Goal: Task Accomplishment & Management: Manage account settings

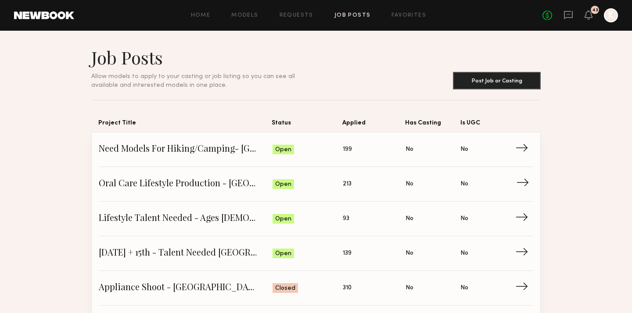
click at [222, 185] on span "Oral Care Lifestyle Production - San Diego" at bounding box center [186, 184] width 174 height 13
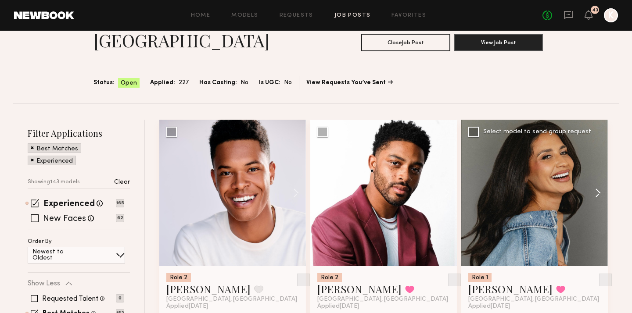
scroll to position [77, 0]
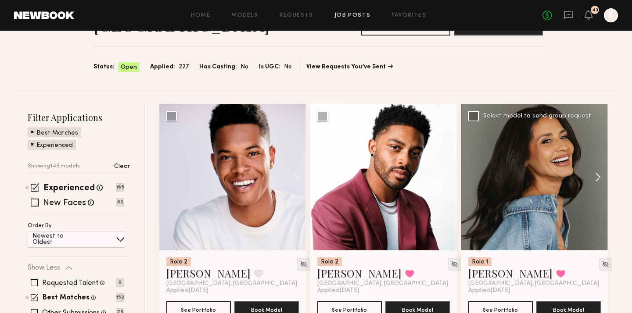
click at [592, 154] on button at bounding box center [594, 177] width 28 height 147
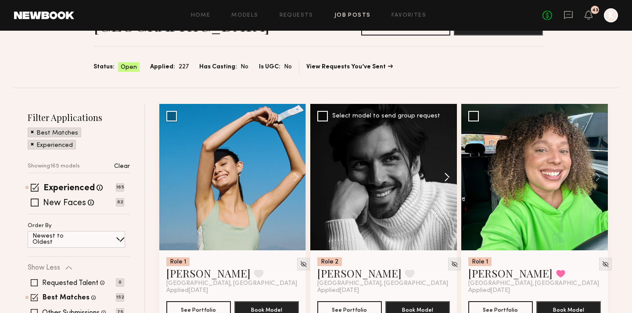
click at [449, 160] on button at bounding box center [443, 177] width 28 height 147
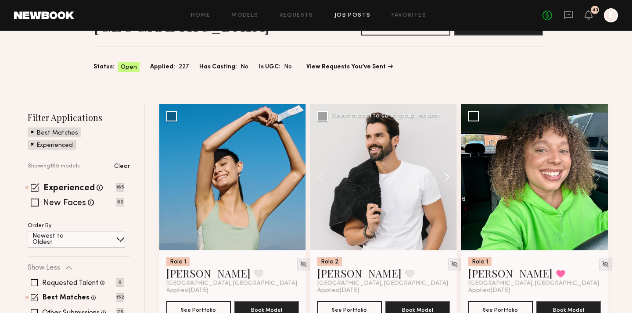
click at [449, 160] on button at bounding box center [443, 177] width 28 height 147
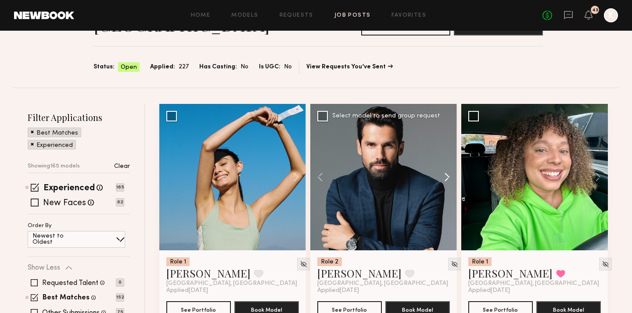
click at [449, 159] on button at bounding box center [443, 177] width 28 height 147
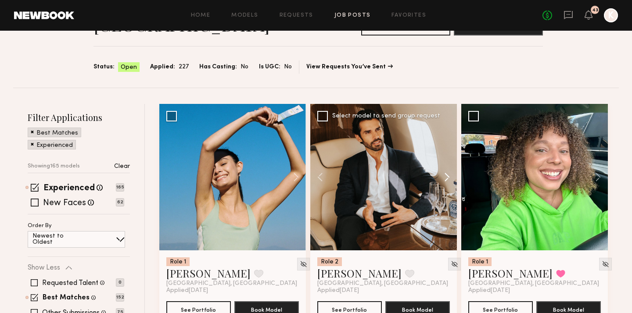
click at [450, 158] on button at bounding box center [443, 177] width 28 height 147
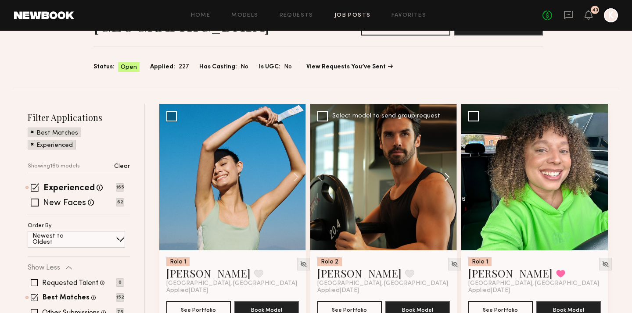
click at [450, 158] on button at bounding box center [443, 177] width 28 height 147
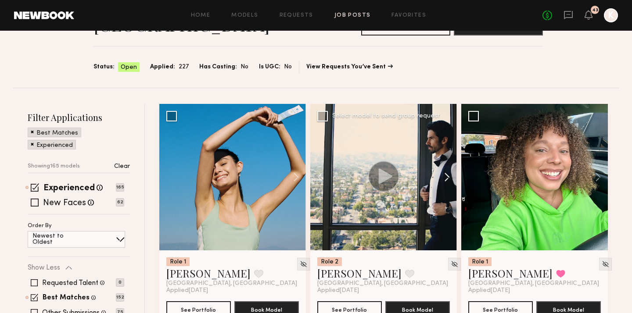
click at [450, 158] on button at bounding box center [443, 177] width 28 height 147
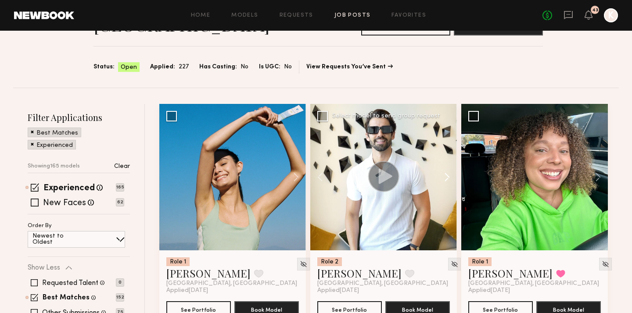
click at [450, 158] on button at bounding box center [443, 177] width 28 height 147
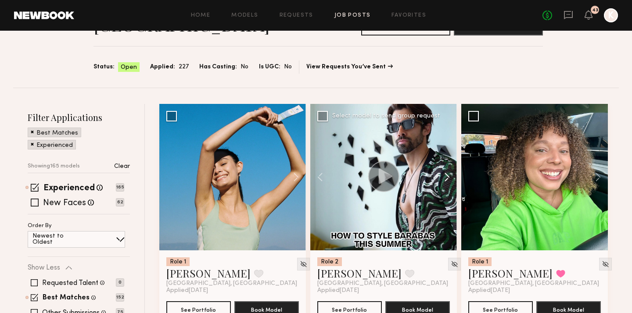
click at [450, 159] on button at bounding box center [443, 177] width 28 height 147
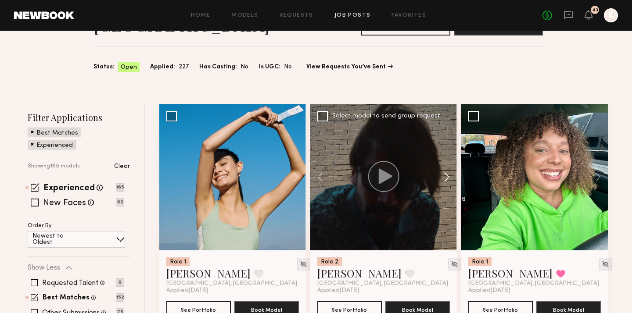
scroll to position [257, 0]
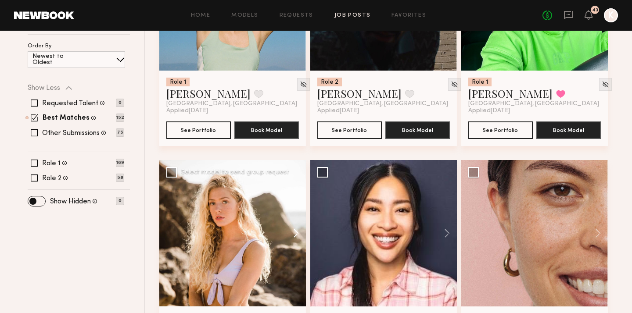
click at [298, 209] on button at bounding box center [292, 233] width 28 height 147
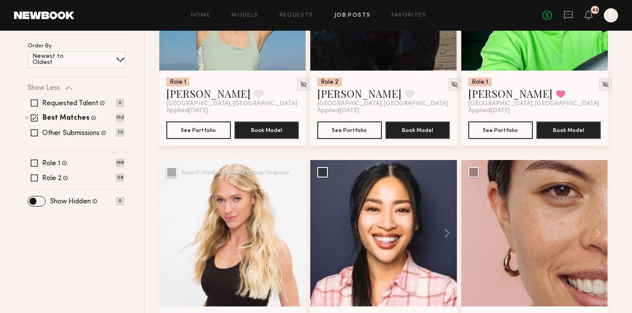
click at [298, 209] on button at bounding box center [292, 233] width 28 height 147
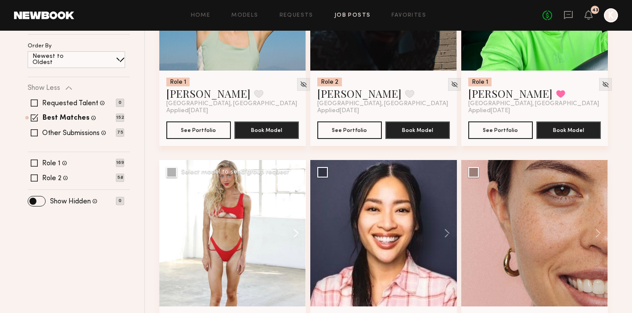
click at [298, 209] on button at bounding box center [292, 233] width 28 height 147
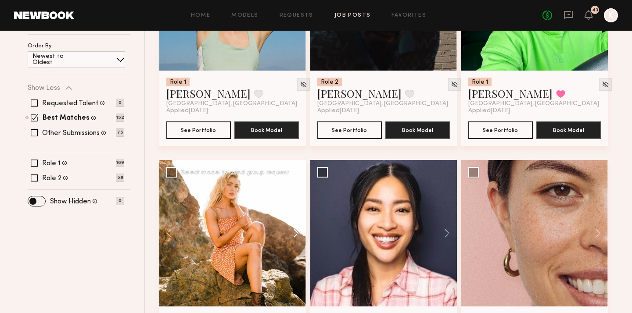
click at [298, 209] on button at bounding box center [292, 233] width 28 height 147
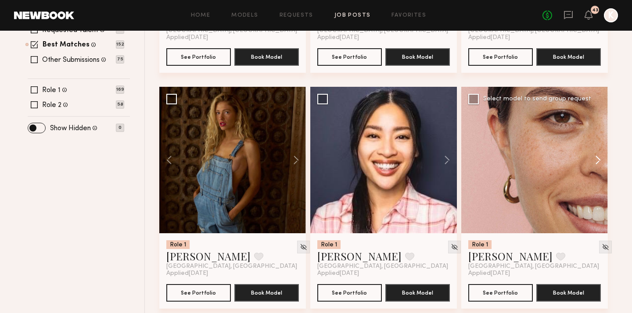
scroll to position [331, 0]
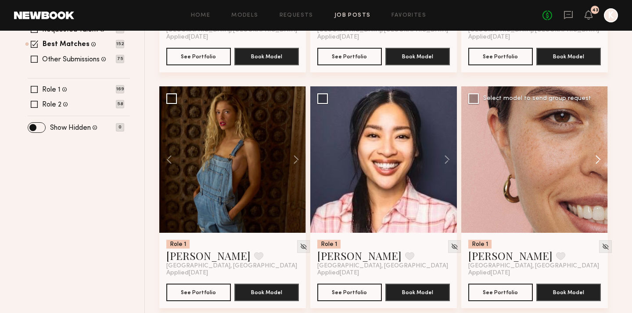
click at [598, 136] on button at bounding box center [594, 159] width 28 height 147
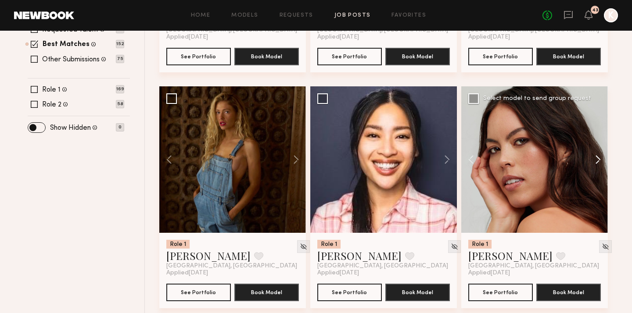
click at [598, 136] on button at bounding box center [594, 159] width 28 height 147
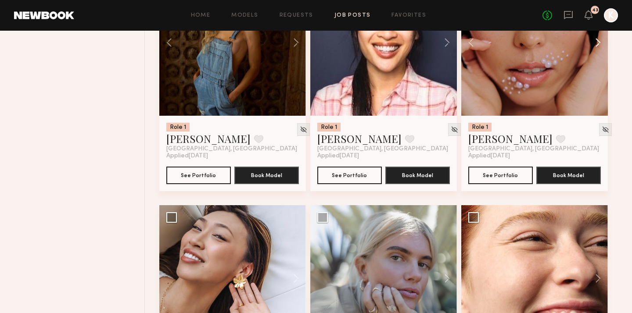
scroll to position [513, 0]
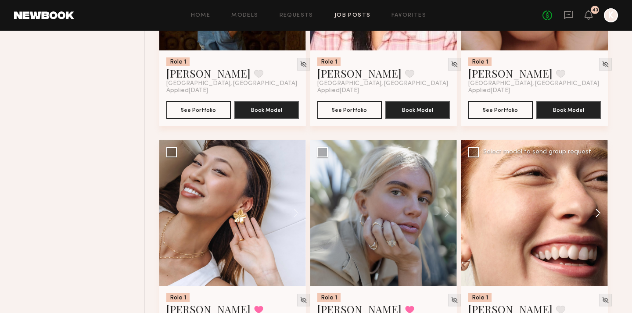
click at [597, 191] on button at bounding box center [594, 213] width 28 height 147
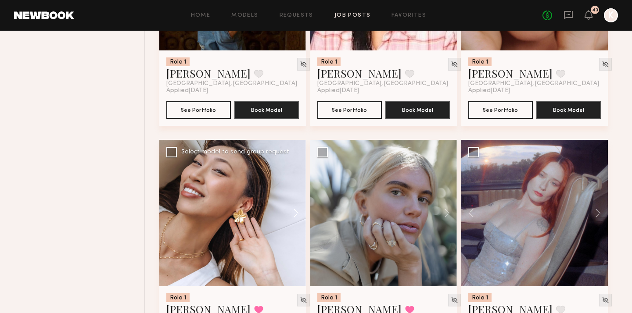
click at [300, 191] on button at bounding box center [292, 213] width 28 height 147
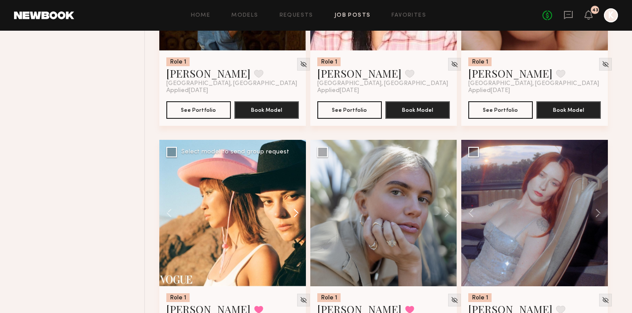
click at [300, 190] on button at bounding box center [292, 213] width 28 height 147
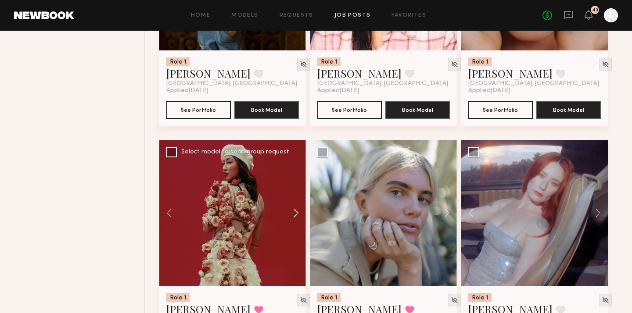
click at [300, 190] on button at bounding box center [292, 213] width 28 height 147
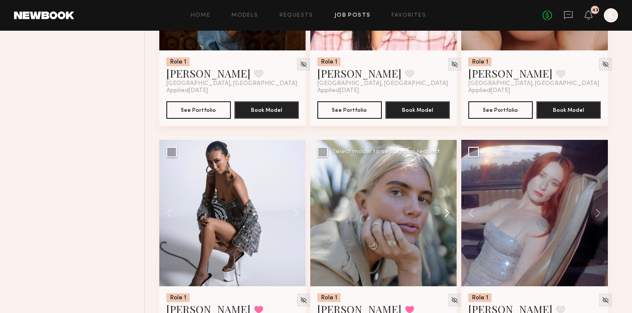
click at [441, 191] on button at bounding box center [443, 213] width 28 height 147
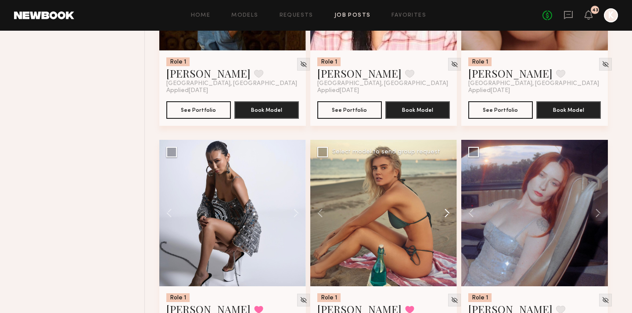
click at [441, 191] on button at bounding box center [443, 213] width 28 height 147
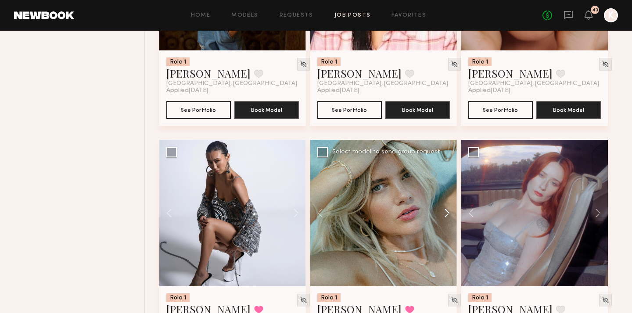
click at [441, 191] on button at bounding box center [443, 213] width 28 height 147
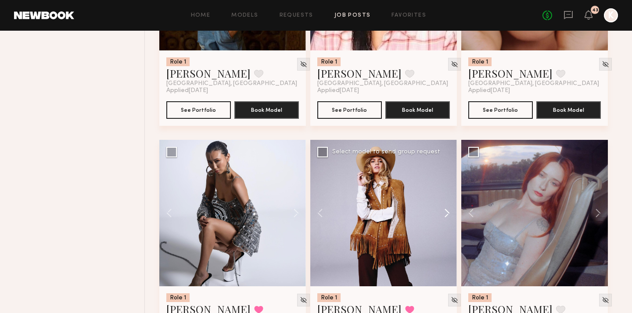
click at [441, 191] on button at bounding box center [443, 213] width 28 height 147
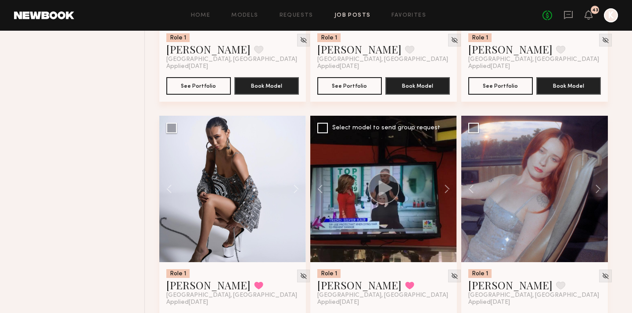
scroll to position [576, 0]
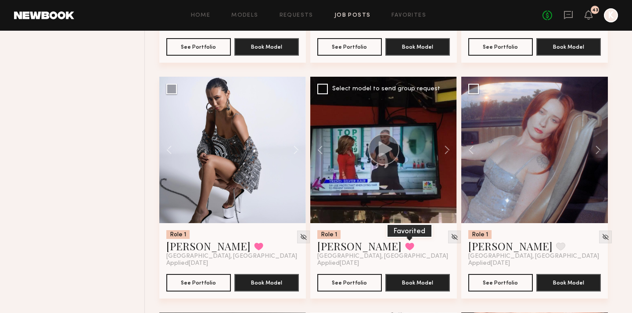
click at [405, 243] on button at bounding box center [409, 247] width 9 height 8
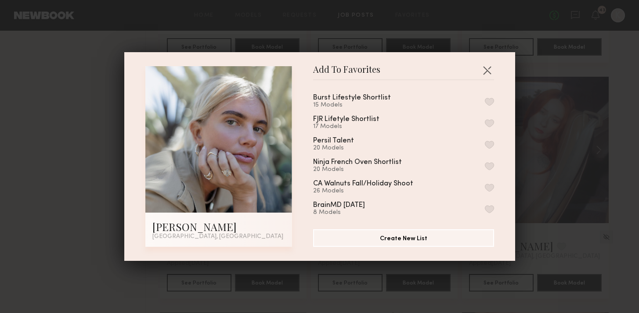
click at [485, 101] on button "button" at bounding box center [489, 102] width 9 height 8
click at [483, 71] on button "button" at bounding box center [487, 70] width 14 height 14
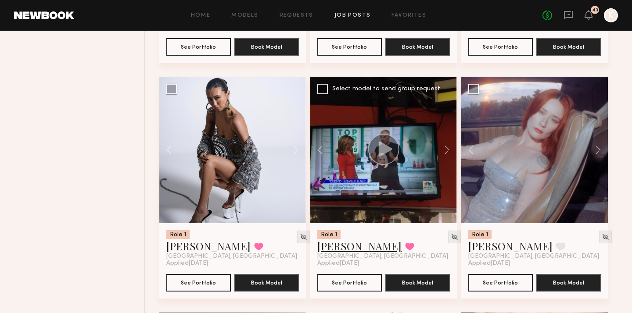
click at [342, 239] on link "Katie B." at bounding box center [359, 246] width 84 height 14
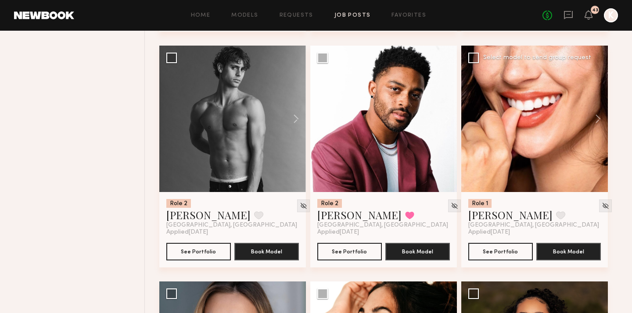
scroll to position [838, 0]
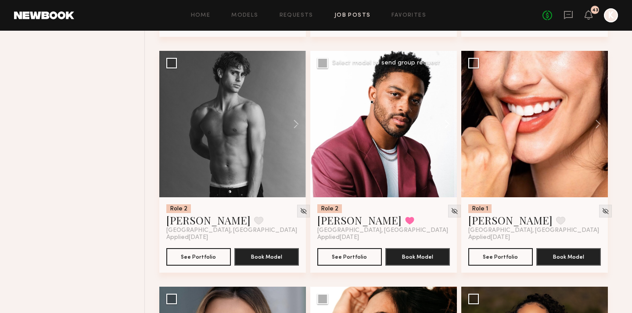
click at [448, 108] on button at bounding box center [443, 124] width 28 height 147
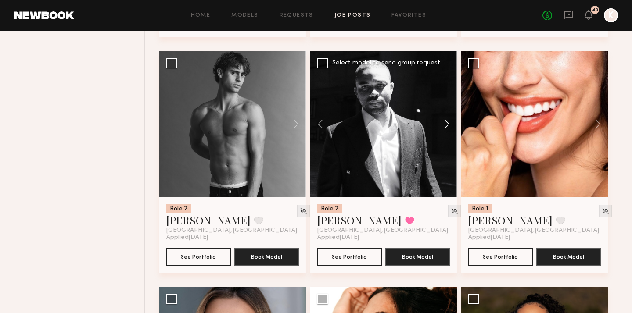
click at [448, 108] on button at bounding box center [443, 124] width 28 height 147
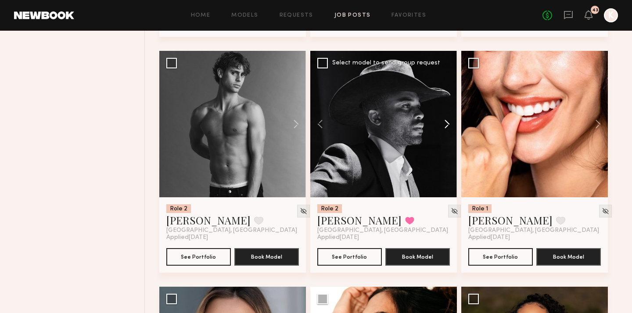
click at [448, 108] on button at bounding box center [443, 124] width 28 height 147
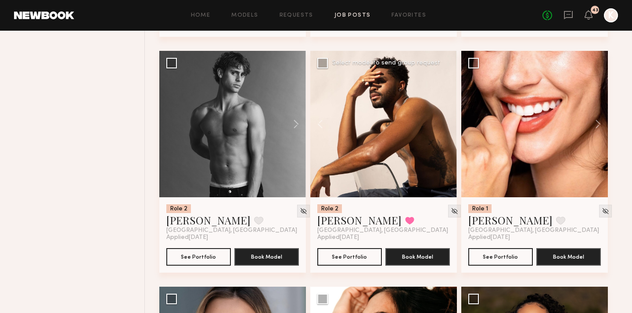
click at [447, 108] on div at bounding box center [383, 124] width 147 height 147
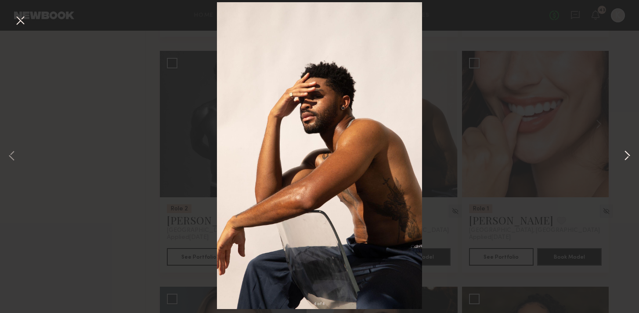
click at [626, 154] on button at bounding box center [627, 156] width 11 height 251
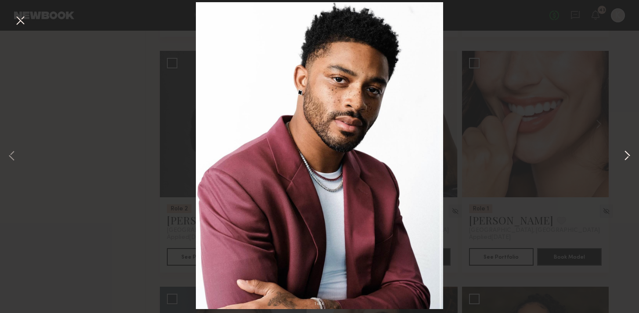
click at [626, 153] on button at bounding box center [627, 156] width 11 height 251
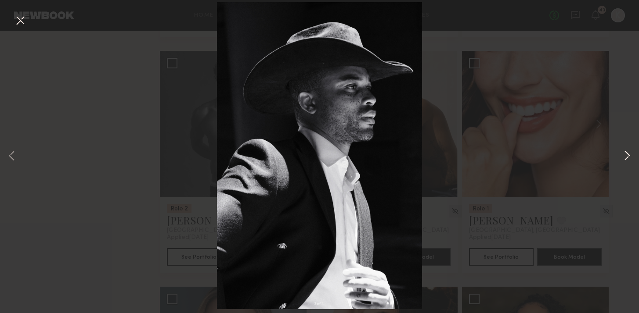
click at [626, 153] on button at bounding box center [627, 156] width 11 height 251
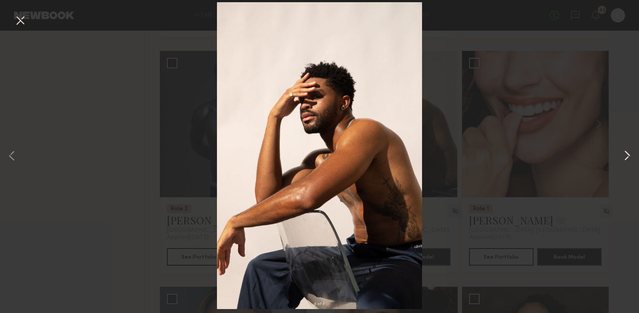
click at [627, 153] on button at bounding box center [627, 156] width 11 height 251
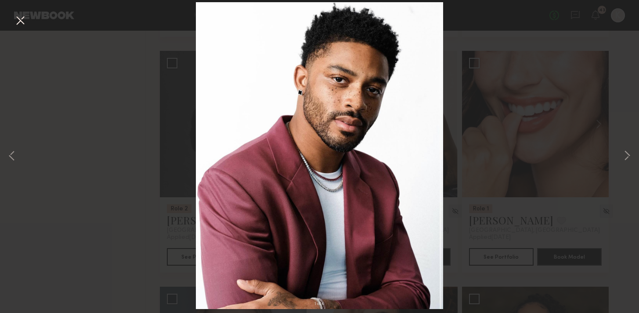
click at [67, 98] on div "1 of 4" at bounding box center [319, 156] width 639 height 313
click at [19, 16] on button at bounding box center [20, 21] width 14 height 16
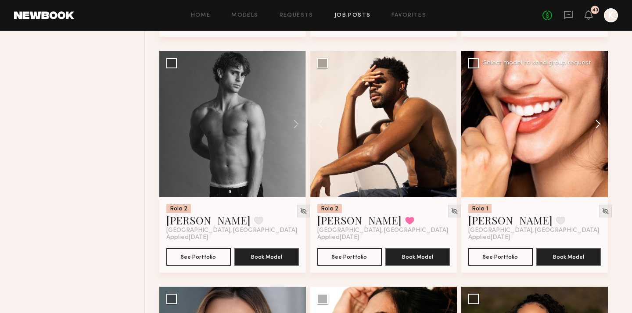
click at [594, 104] on button at bounding box center [594, 124] width 28 height 147
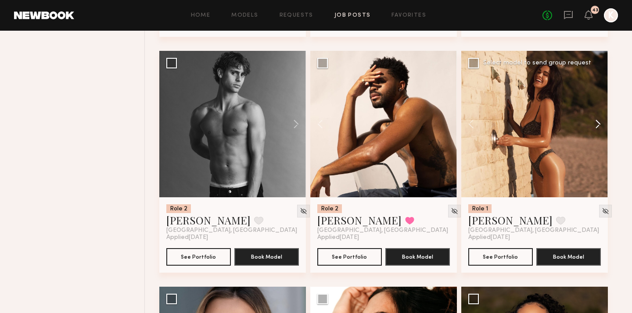
click at [599, 104] on button at bounding box center [594, 124] width 28 height 147
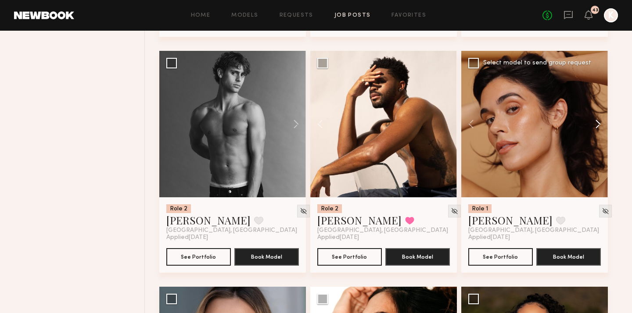
click at [600, 104] on button at bounding box center [594, 124] width 28 height 147
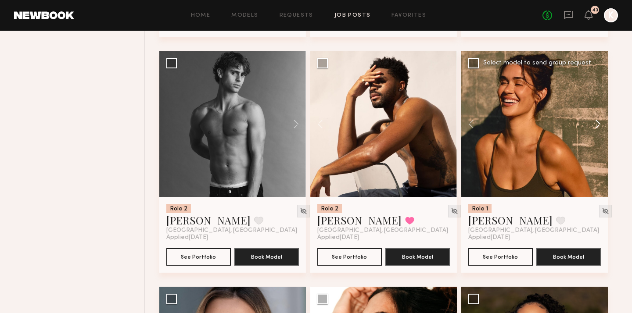
click at [600, 104] on button at bounding box center [594, 124] width 28 height 147
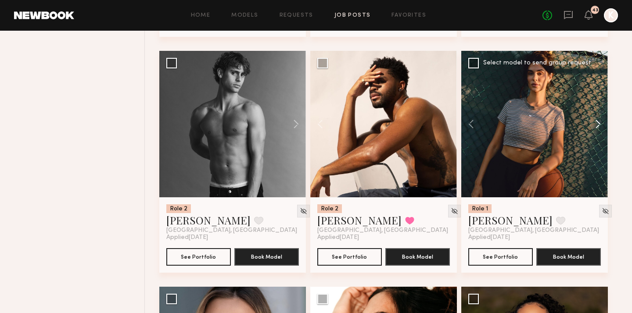
click at [601, 103] on button at bounding box center [594, 124] width 28 height 147
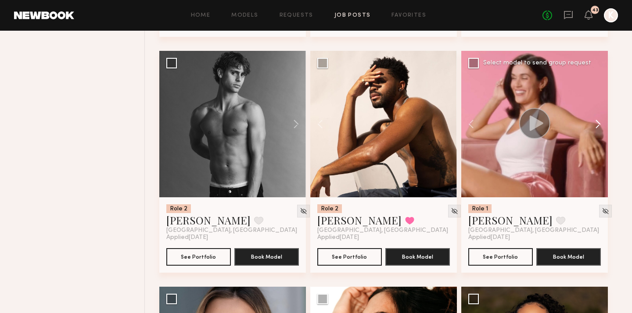
click at [601, 103] on button at bounding box center [594, 124] width 28 height 147
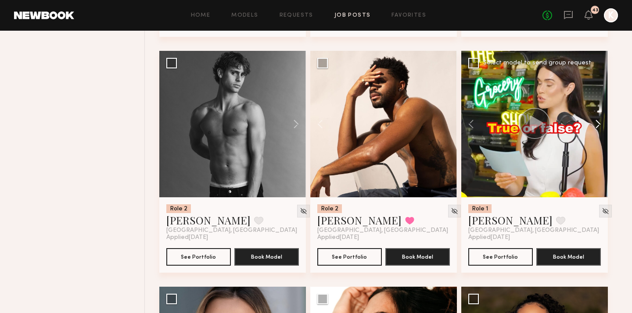
click at [601, 103] on button at bounding box center [594, 124] width 28 height 147
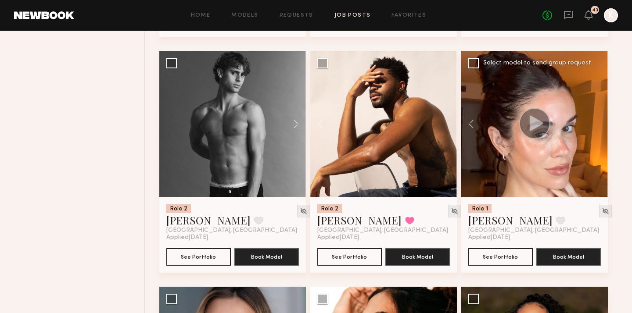
click at [601, 103] on div at bounding box center [534, 124] width 147 height 147
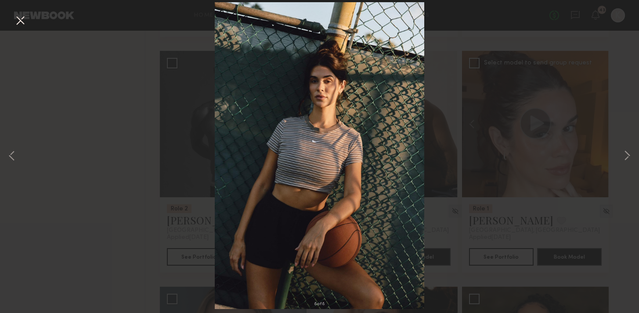
click at [620, 155] on div "8 of 8" at bounding box center [319, 156] width 639 height 313
click at [628, 153] on button at bounding box center [627, 156] width 11 height 251
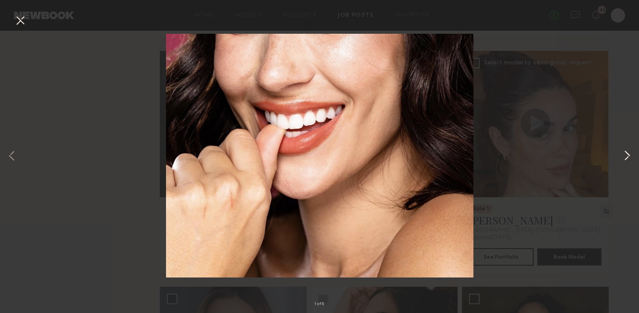
click at [628, 154] on button at bounding box center [627, 156] width 11 height 251
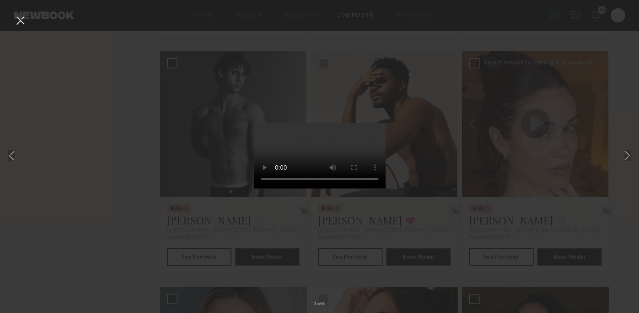
click at [16, 15] on button at bounding box center [20, 21] width 14 height 16
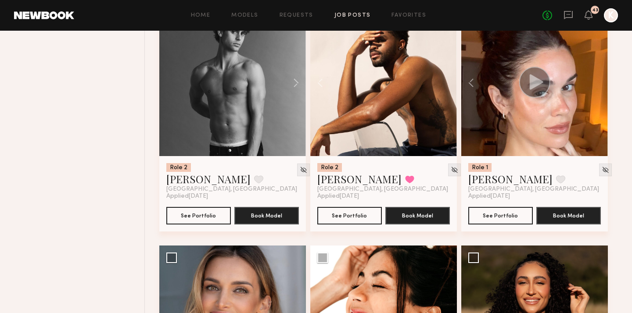
scroll to position [1018, 0]
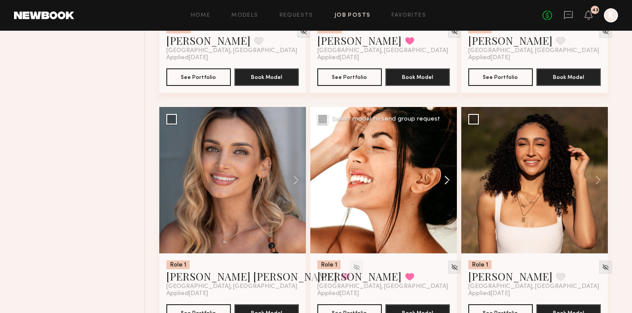
click at [450, 151] on button at bounding box center [443, 180] width 28 height 147
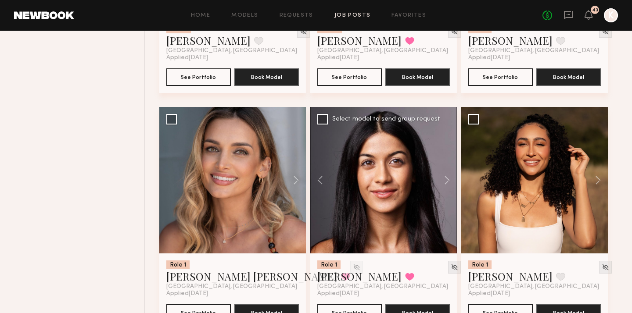
click at [324, 158] on button at bounding box center [324, 180] width 28 height 147
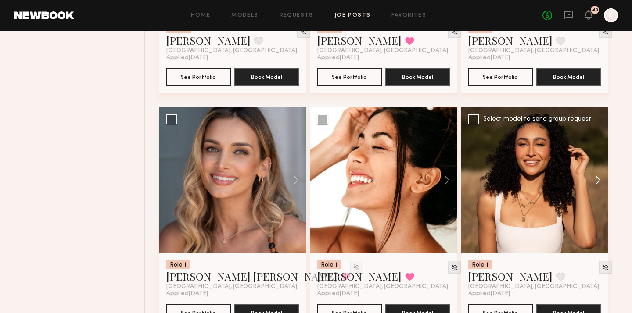
click at [602, 160] on button at bounding box center [594, 180] width 28 height 147
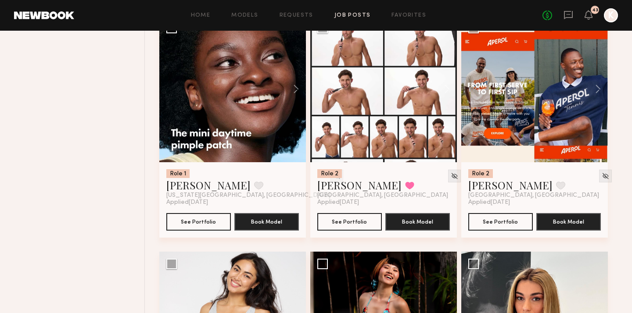
scroll to position [1292, 0]
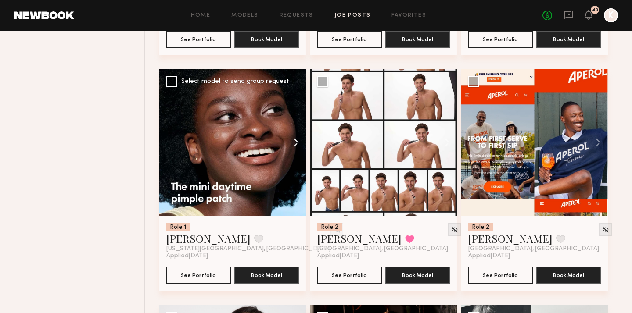
click at [297, 118] on button at bounding box center [292, 142] width 28 height 147
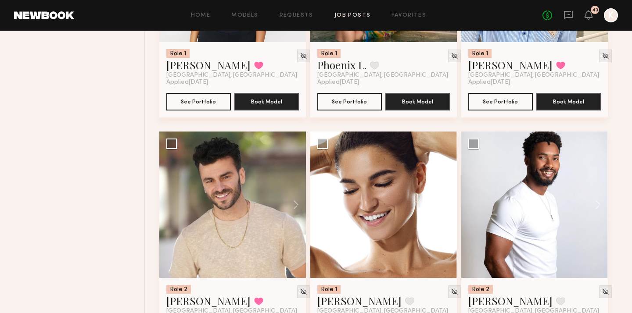
scroll to position [1734, 0]
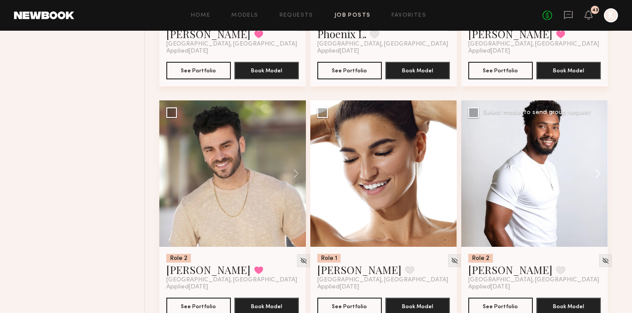
click at [603, 148] on button at bounding box center [594, 174] width 28 height 147
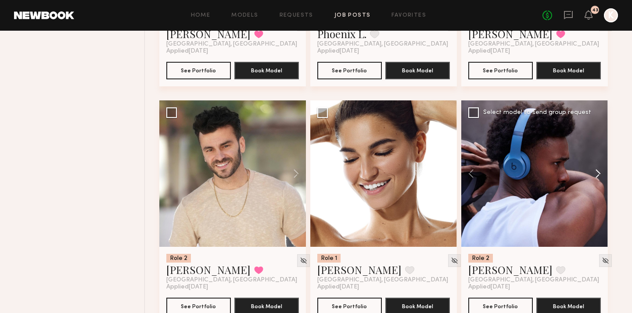
click at [604, 148] on button at bounding box center [594, 174] width 28 height 147
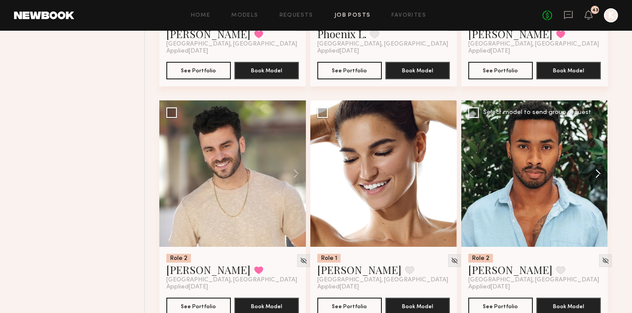
click at [604, 148] on button at bounding box center [594, 174] width 28 height 147
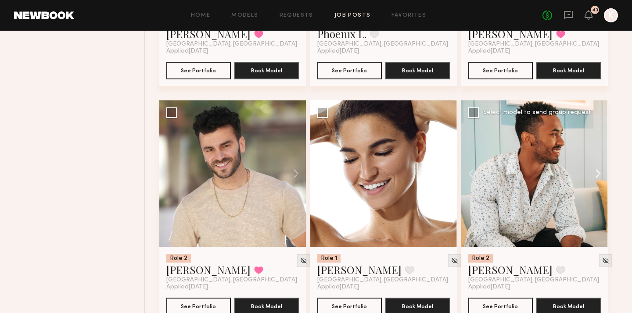
click at [604, 148] on button at bounding box center [594, 174] width 28 height 147
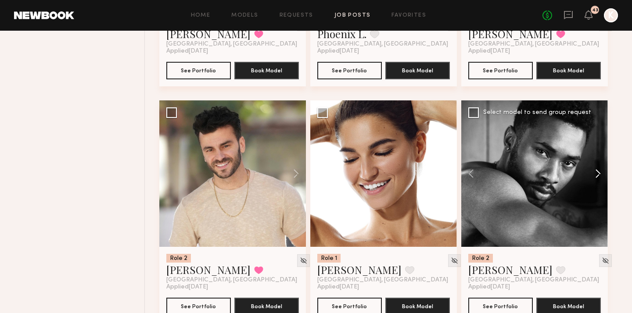
click at [604, 148] on button at bounding box center [594, 174] width 28 height 147
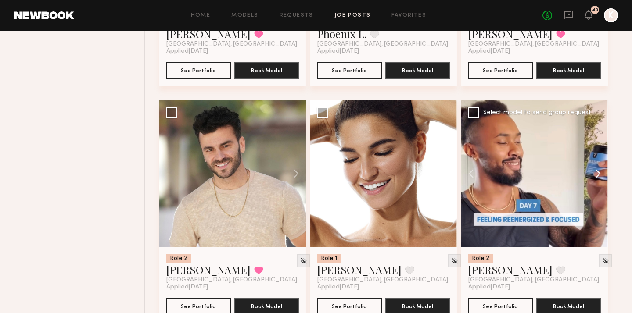
click at [604, 147] on button at bounding box center [594, 174] width 28 height 147
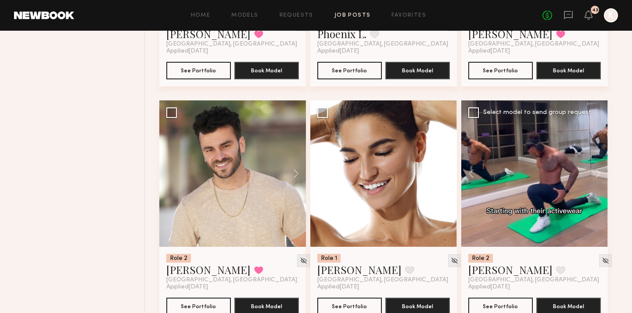
click at [604, 148] on button at bounding box center [594, 174] width 28 height 147
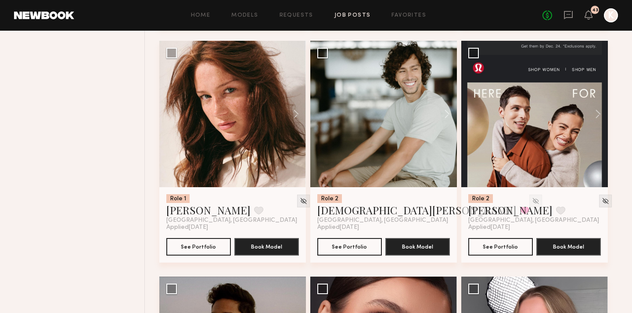
scroll to position [2020, 0]
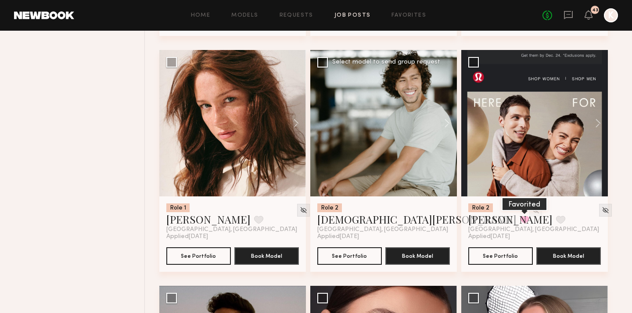
click at [520, 216] on button at bounding box center [524, 220] width 9 height 8
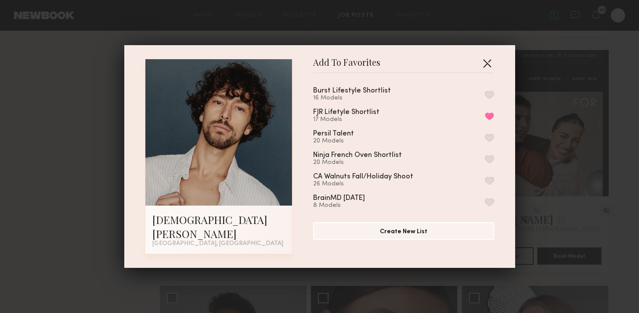
click at [480, 69] on button "button" at bounding box center [487, 63] width 14 height 14
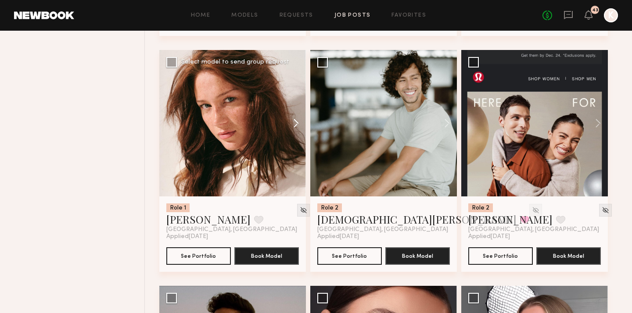
click at [294, 105] on button at bounding box center [292, 123] width 28 height 147
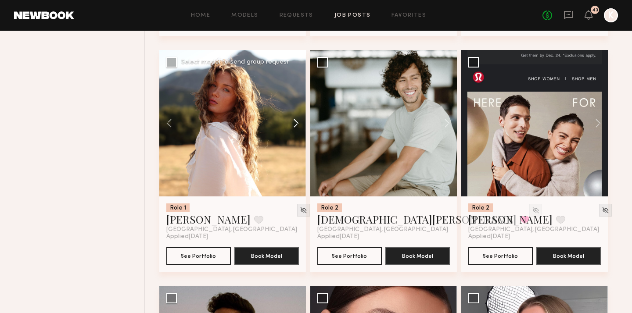
click at [294, 105] on button at bounding box center [292, 123] width 28 height 147
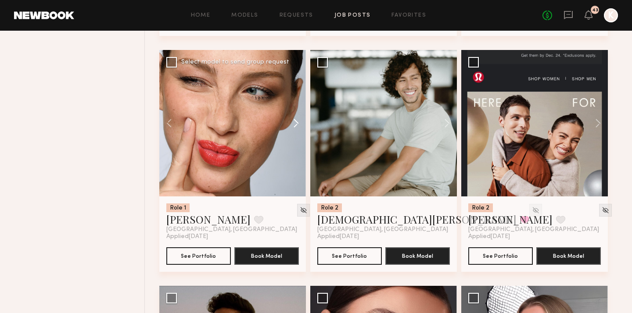
click at [293, 105] on button at bounding box center [292, 123] width 28 height 147
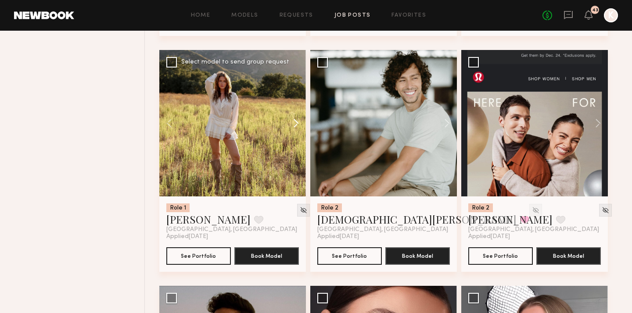
click at [293, 105] on button at bounding box center [292, 123] width 28 height 147
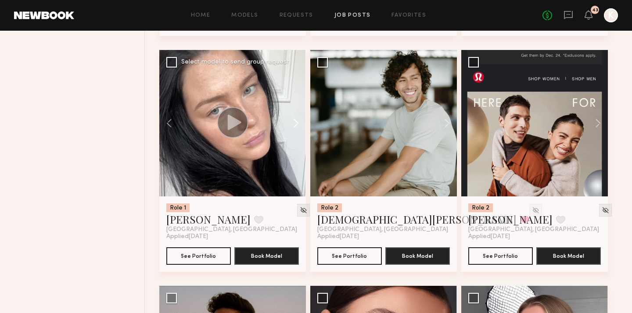
click at [293, 105] on button at bounding box center [292, 123] width 28 height 147
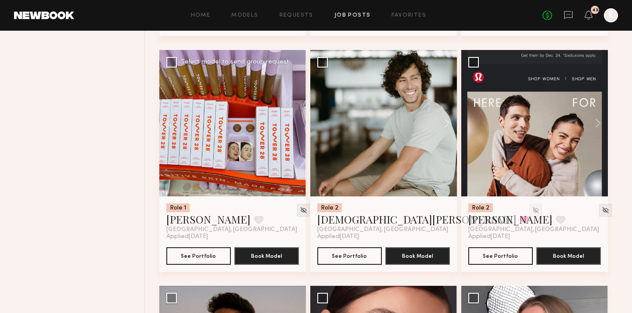
click at [293, 105] on div at bounding box center [232, 123] width 147 height 147
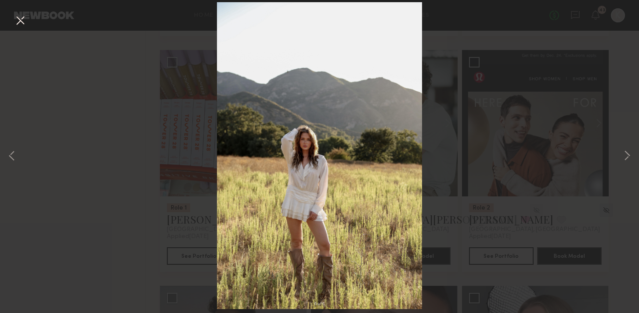
click at [20, 17] on button at bounding box center [20, 21] width 14 height 16
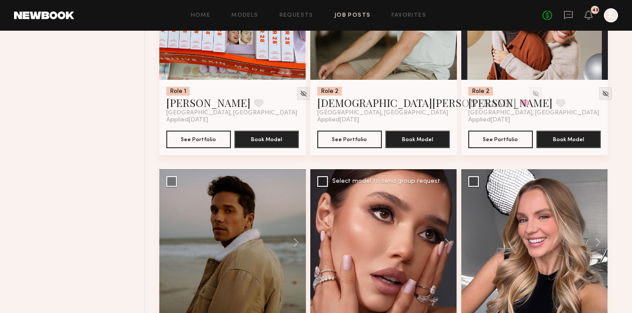
scroll to position [2192, 0]
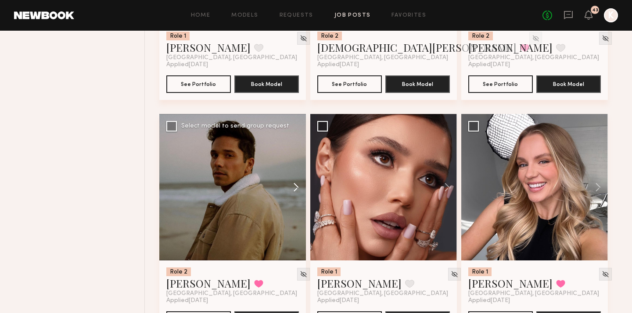
click at [296, 166] on button at bounding box center [292, 187] width 28 height 147
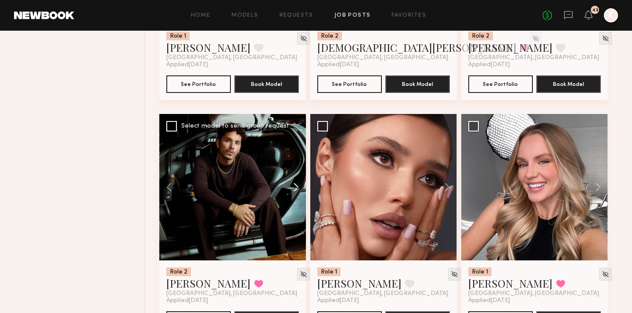
click at [296, 166] on button at bounding box center [292, 187] width 28 height 147
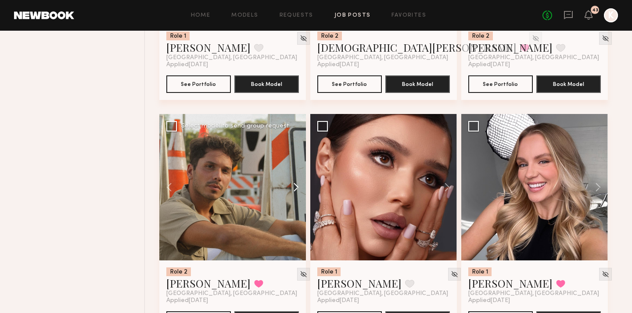
click at [296, 166] on button at bounding box center [292, 187] width 28 height 147
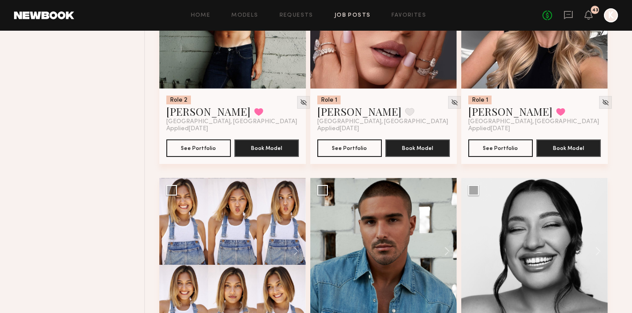
scroll to position [2374, 0]
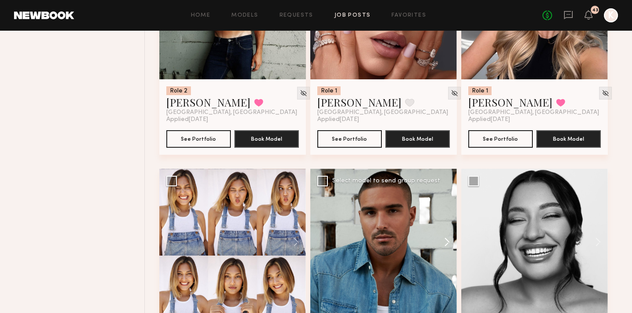
click at [448, 218] on button at bounding box center [443, 242] width 28 height 147
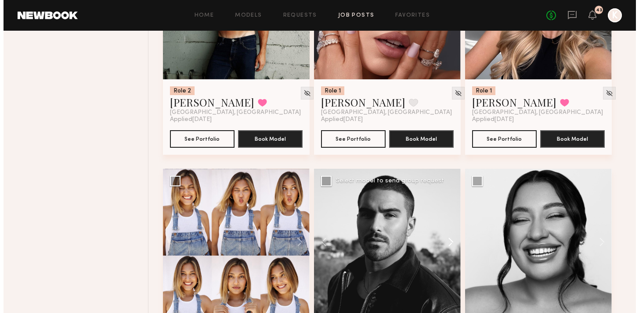
scroll to position [2442, 0]
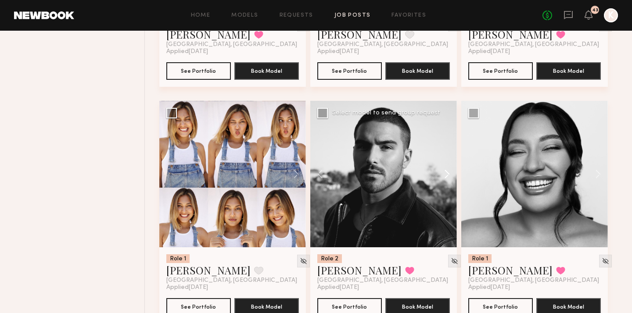
click at [447, 159] on button at bounding box center [443, 174] width 28 height 147
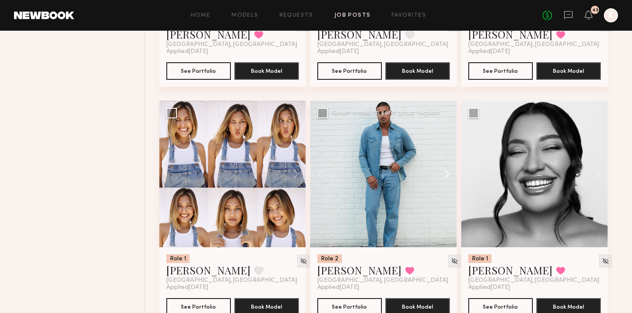
click at [447, 158] on button at bounding box center [443, 174] width 28 height 147
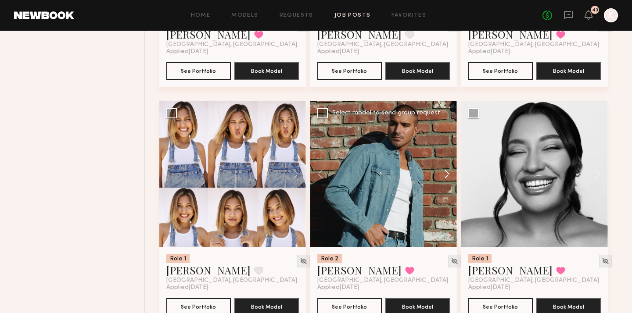
click at [447, 158] on button at bounding box center [443, 174] width 28 height 147
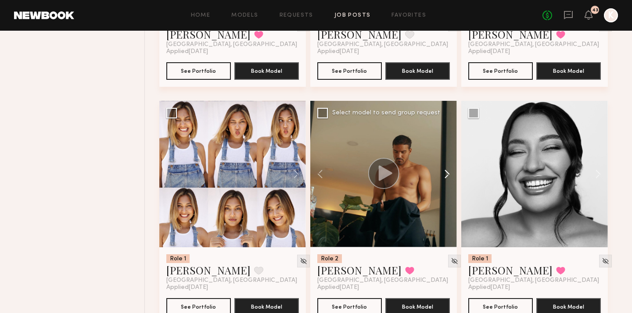
click at [447, 158] on button at bounding box center [443, 174] width 28 height 147
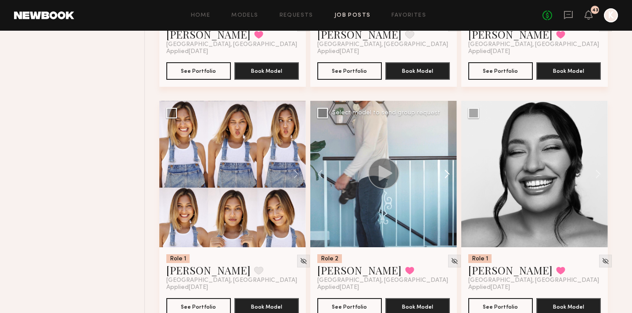
click at [447, 158] on button at bounding box center [443, 174] width 28 height 147
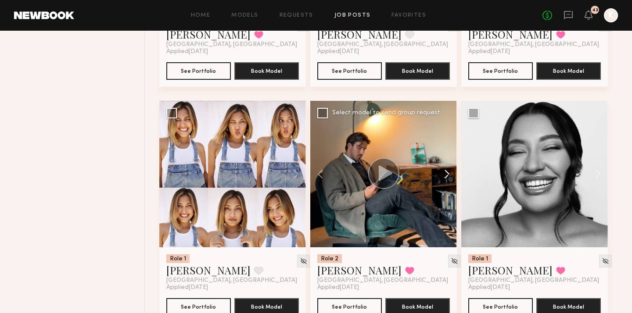
click at [447, 158] on button at bounding box center [443, 174] width 28 height 147
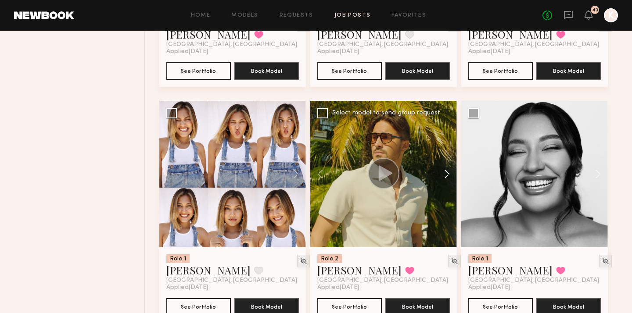
click at [447, 158] on button at bounding box center [443, 174] width 28 height 147
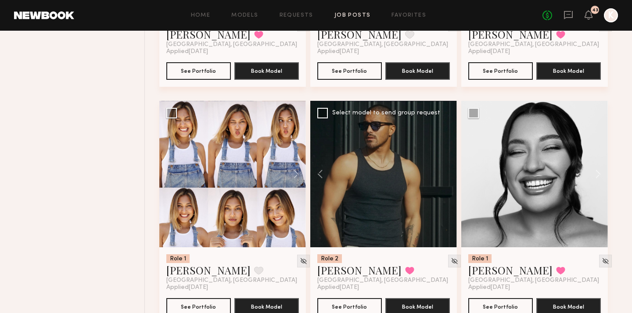
click at [447, 158] on div at bounding box center [383, 174] width 147 height 147
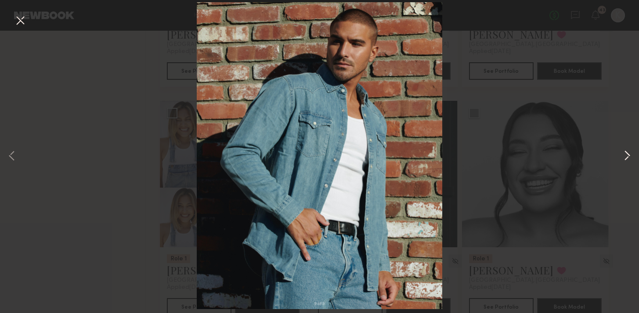
click at [627, 153] on button at bounding box center [627, 156] width 11 height 251
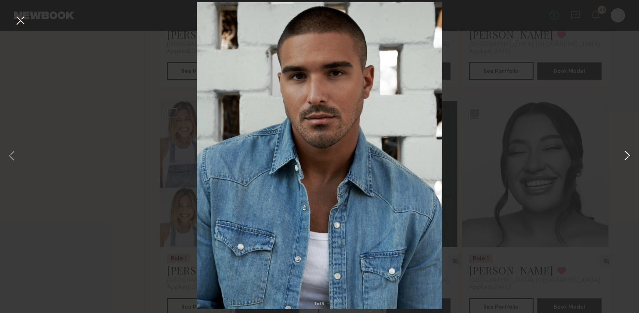
click at [627, 153] on button at bounding box center [627, 156] width 11 height 251
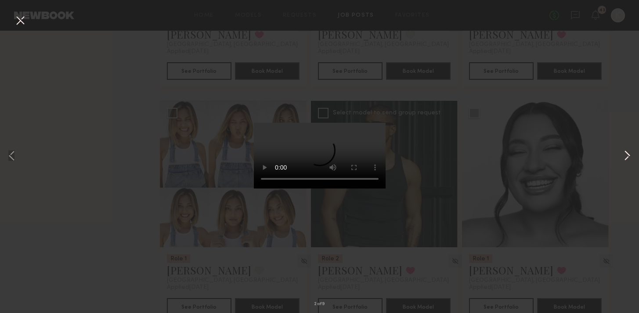
click at [630, 155] on button at bounding box center [627, 156] width 11 height 251
click at [21, 22] on button at bounding box center [20, 21] width 14 height 16
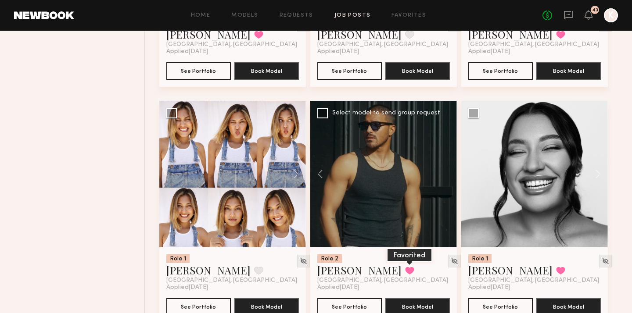
click at [405, 267] on button at bounding box center [409, 271] width 9 height 8
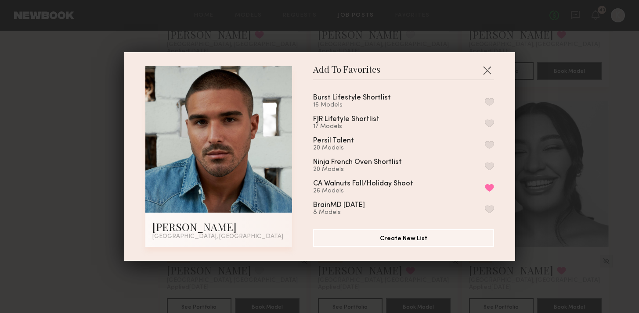
click at [485, 100] on button "button" at bounding box center [489, 102] width 9 height 8
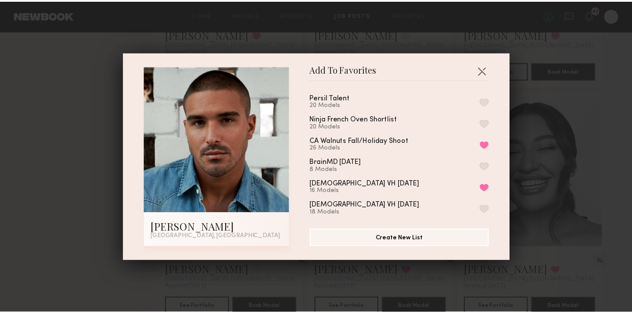
scroll to position [0, 0]
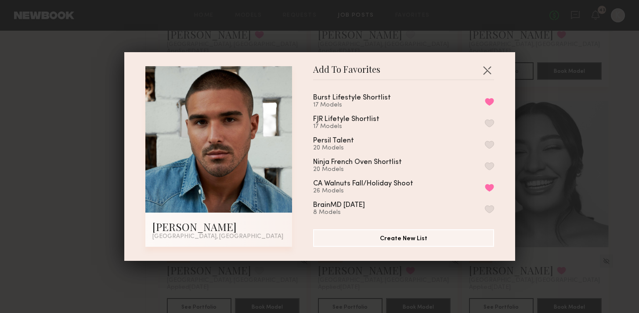
click at [490, 68] on div "Add To Favorites Lucas P. Los Angeles, CA Add To Favorites Burst Lifestyle Shor…" at bounding box center [319, 156] width 391 height 209
click at [487, 69] on button "button" at bounding box center [487, 70] width 14 height 14
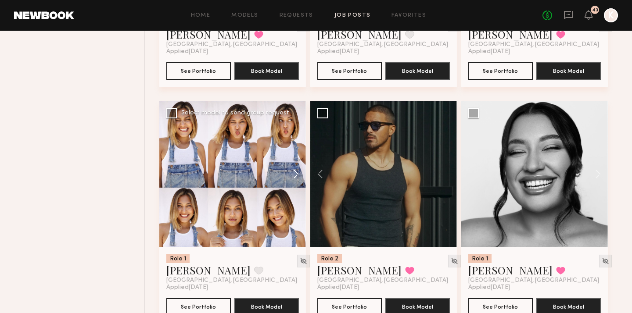
click at [297, 151] on button at bounding box center [292, 174] width 28 height 147
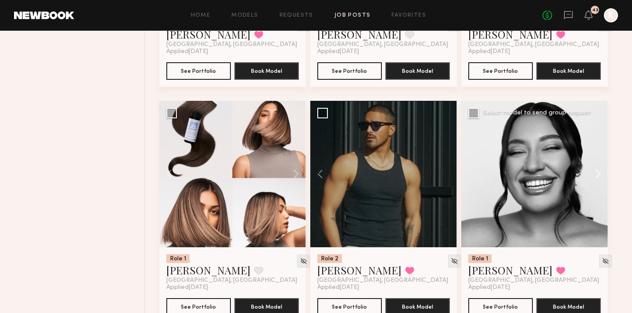
click at [597, 151] on button at bounding box center [594, 174] width 28 height 147
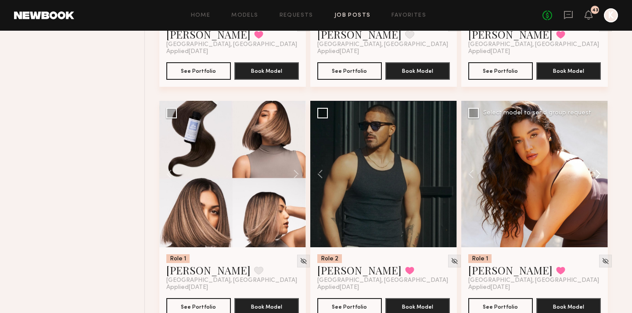
click at [597, 151] on button at bounding box center [594, 174] width 28 height 147
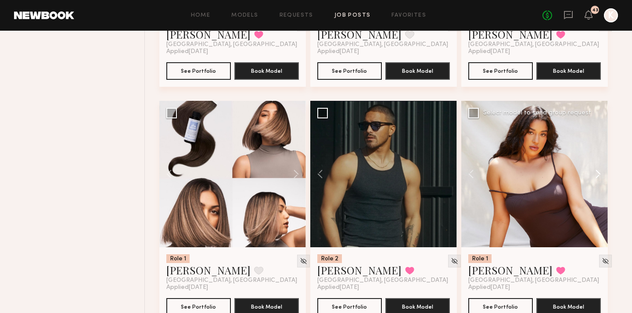
click at [598, 151] on button at bounding box center [594, 174] width 28 height 147
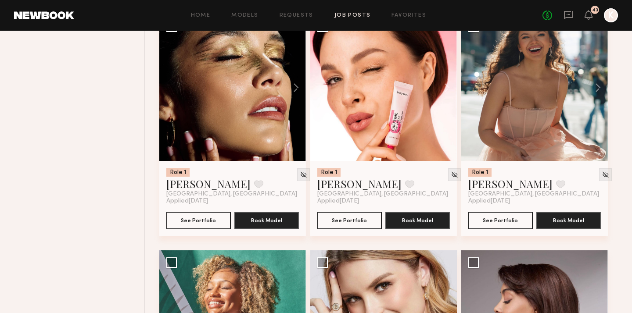
scroll to position [2709, 0]
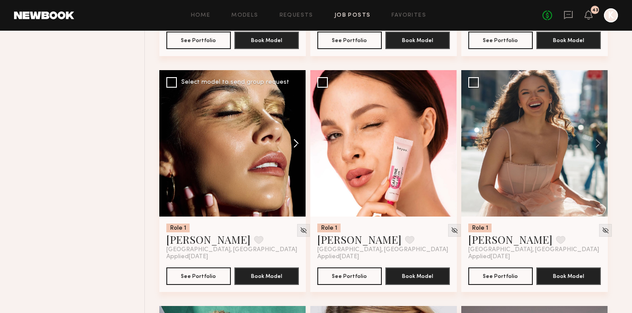
click at [294, 122] on button at bounding box center [292, 143] width 28 height 147
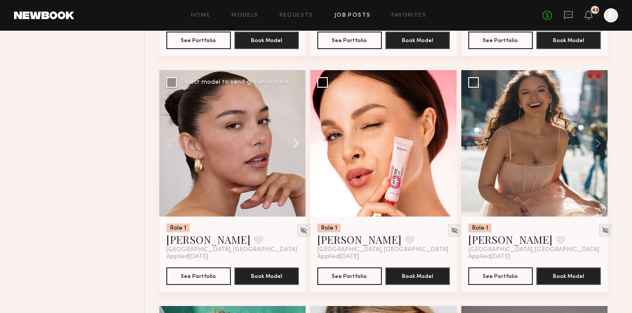
click at [295, 123] on button at bounding box center [292, 143] width 28 height 147
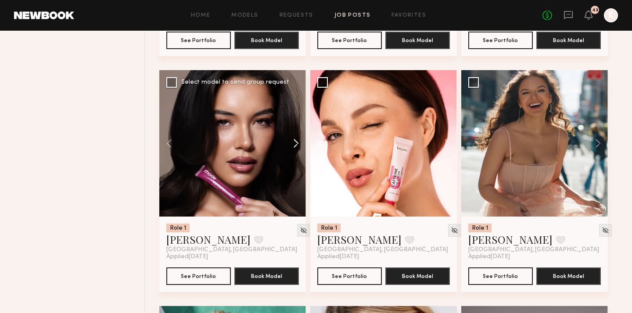
click at [295, 123] on button at bounding box center [292, 143] width 28 height 147
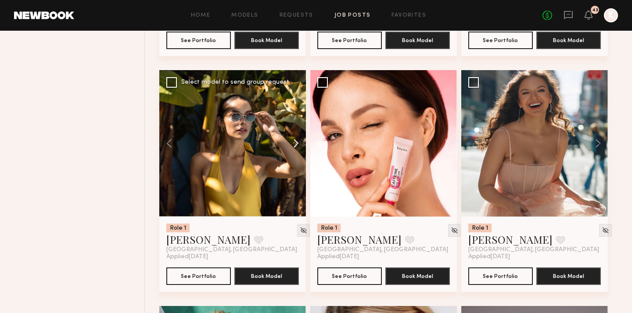
click at [295, 123] on button at bounding box center [292, 143] width 28 height 147
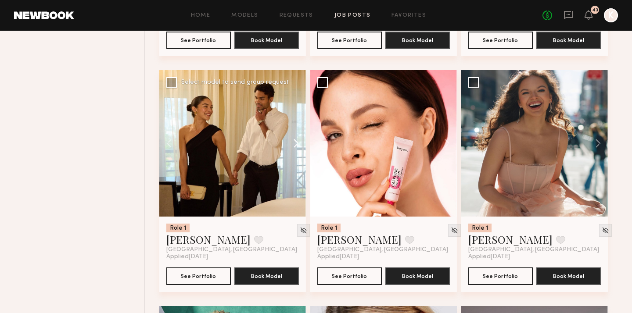
click at [295, 123] on button at bounding box center [292, 143] width 28 height 147
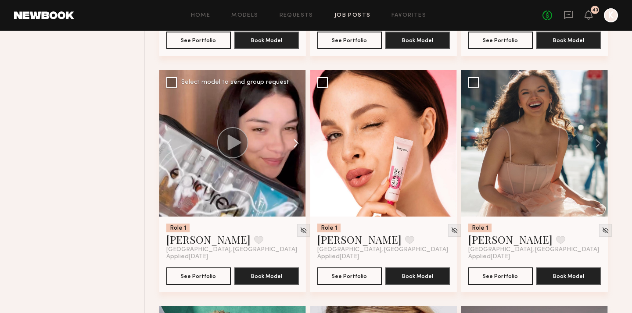
click at [295, 123] on button at bounding box center [292, 143] width 28 height 147
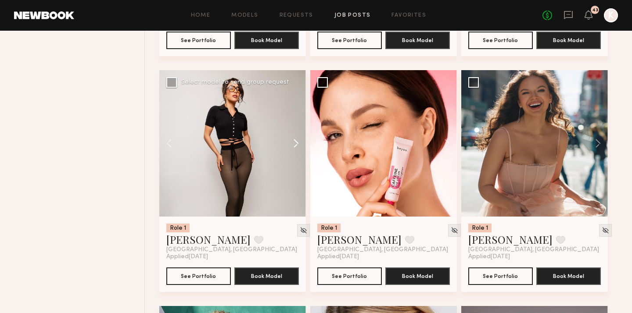
click at [295, 123] on button at bounding box center [292, 143] width 28 height 147
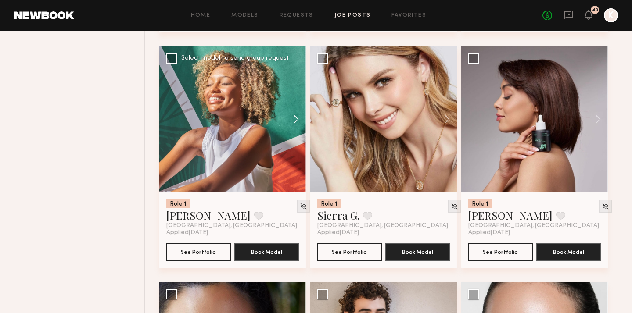
scroll to position [2926, 0]
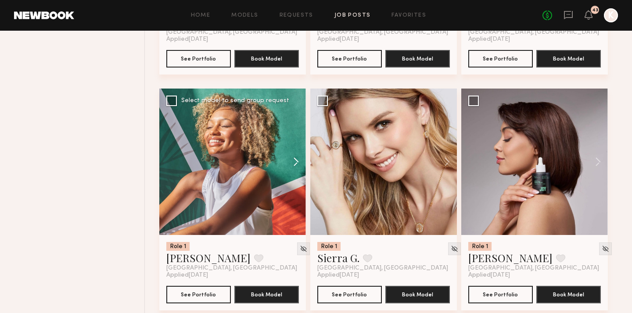
click at [297, 142] on button at bounding box center [292, 162] width 28 height 147
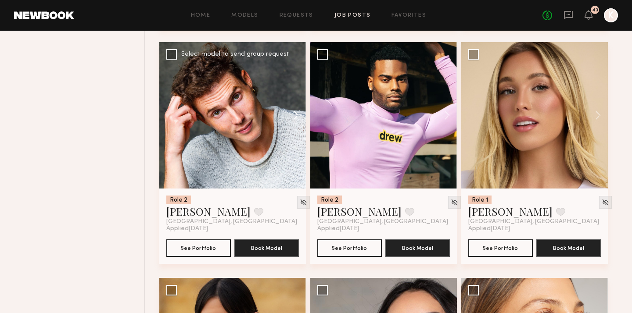
scroll to position [4615, 0]
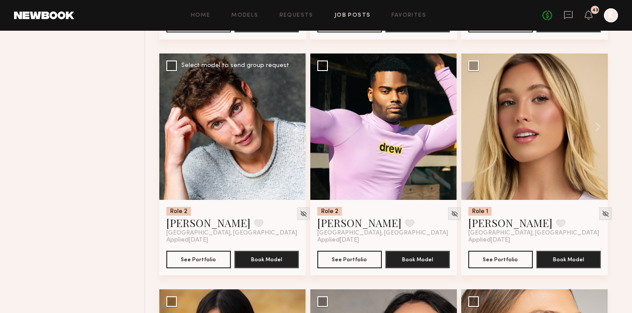
click at [298, 107] on button at bounding box center [292, 127] width 28 height 147
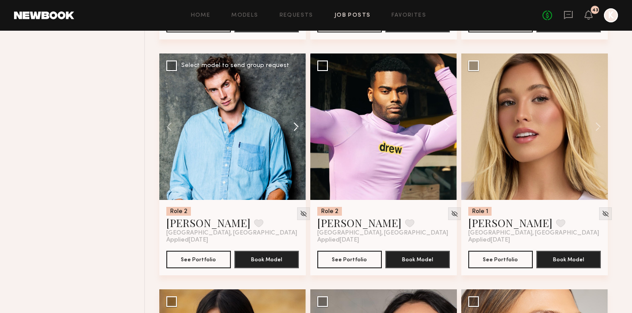
click at [298, 107] on button at bounding box center [292, 127] width 28 height 147
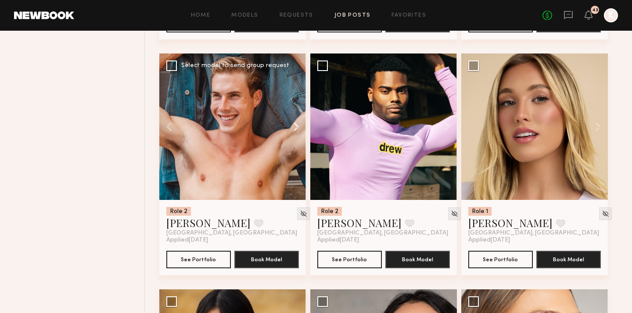
click at [297, 107] on button at bounding box center [292, 127] width 28 height 147
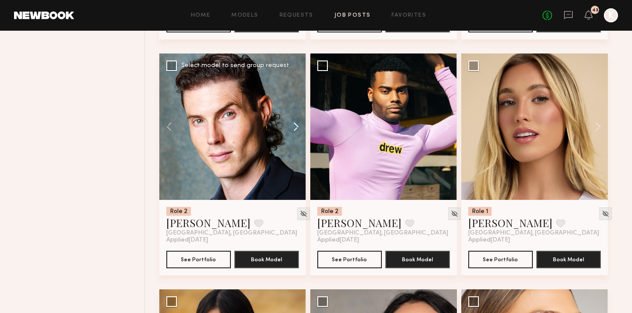
click at [297, 107] on button at bounding box center [292, 127] width 28 height 147
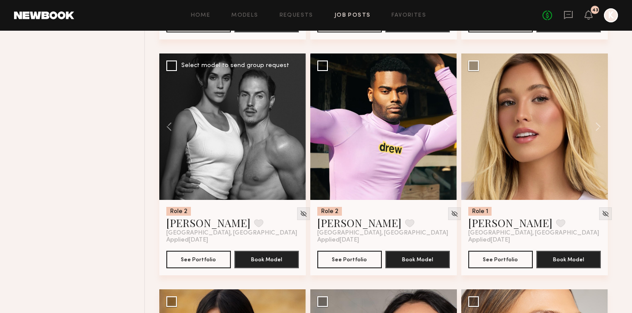
click at [297, 107] on div at bounding box center [232, 127] width 147 height 147
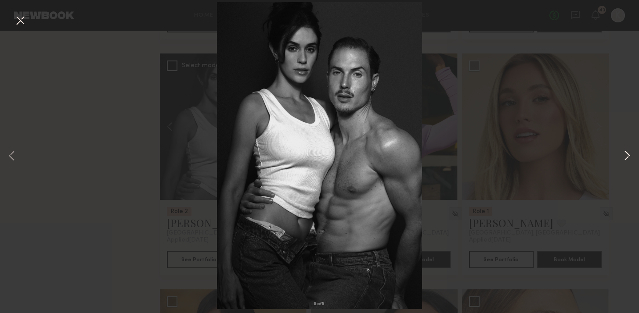
click at [623, 155] on button at bounding box center [627, 156] width 11 height 251
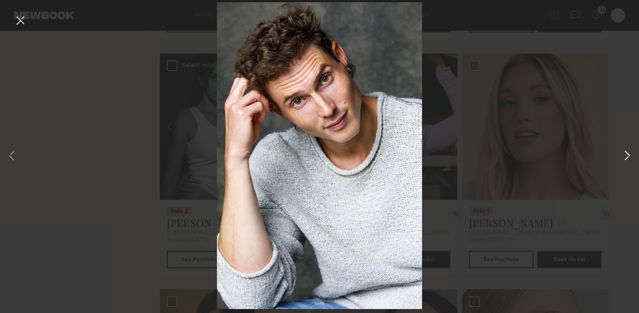
click at [626, 152] on button at bounding box center [627, 156] width 11 height 251
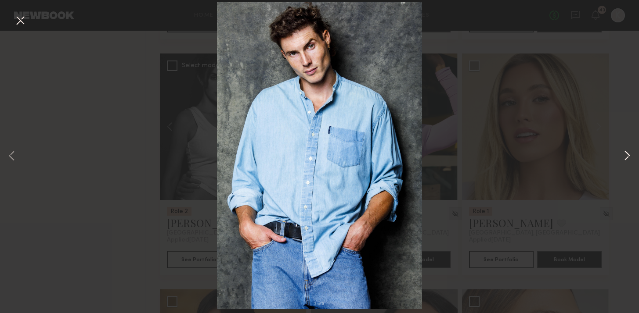
click at [626, 152] on button at bounding box center [627, 156] width 11 height 251
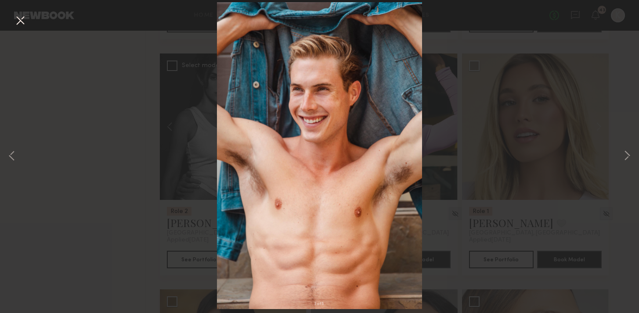
click at [42, 188] on div "3 of 5" at bounding box center [319, 156] width 639 height 313
click at [21, 16] on button at bounding box center [20, 21] width 14 height 16
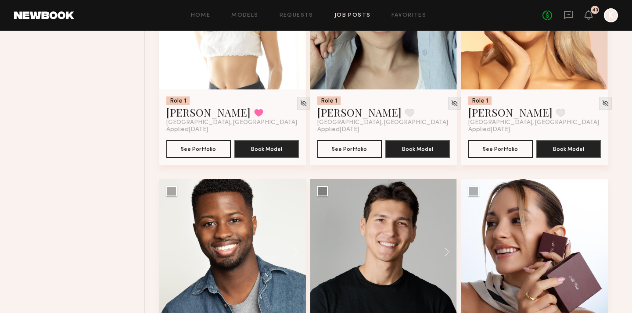
scroll to position [5478, 0]
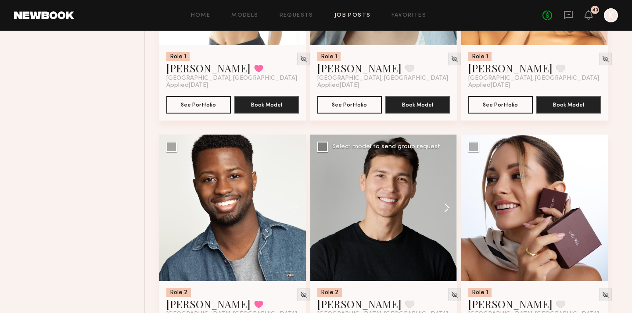
click at [446, 190] on button at bounding box center [443, 208] width 28 height 147
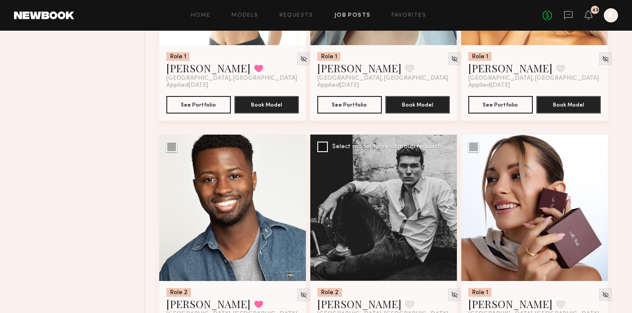
click at [446, 190] on button at bounding box center [443, 208] width 28 height 147
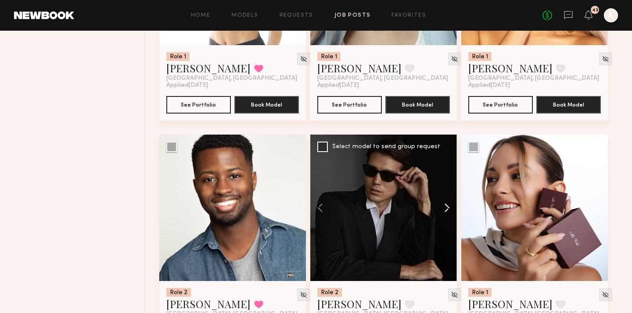
click at [446, 190] on button at bounding box center [443, 208] width 28 height 147
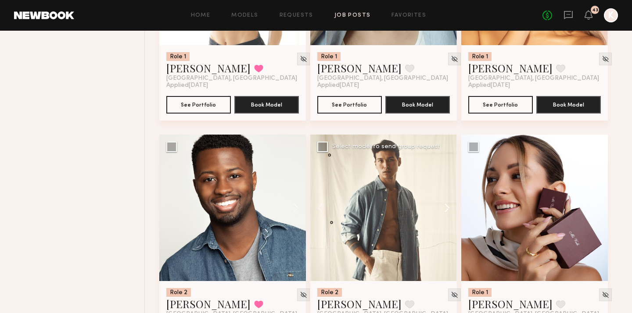
click at [446, 190] on button at bounding box center [443, 208] width 28 height 147
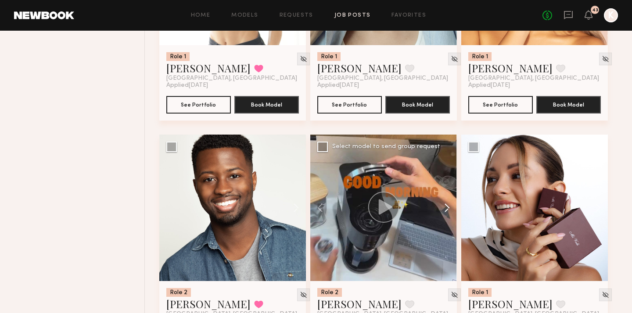
click at [446, 190] on button at bounding box center [443, 208] width 28 height 147
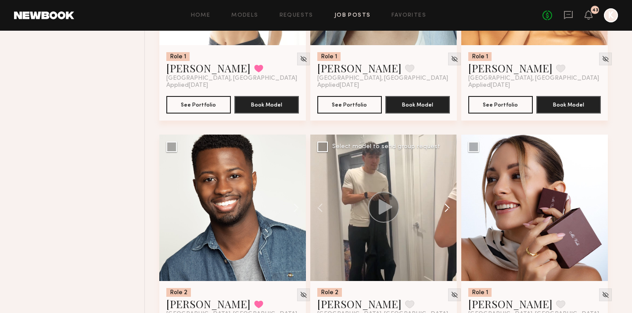
click at [446, 190] on button at bounding box center [443, 208] width 28 height 147
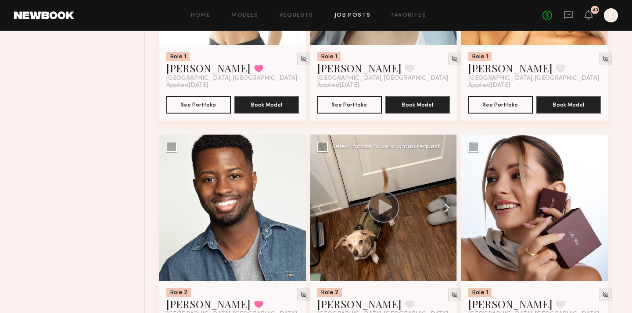
click at [446, 190] on button at bounding box center [443, 208] width 28 height 147
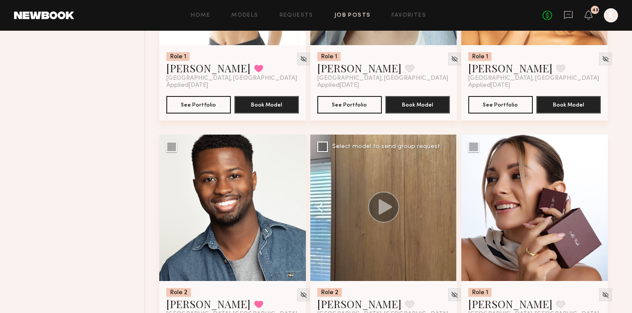
click at [324, 187] on button at bounding box center [324, 208] width 28 height 147
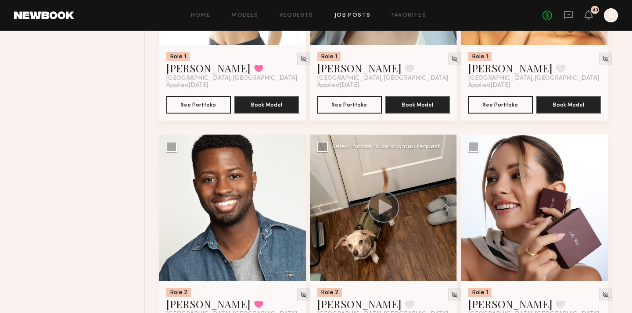
click at [382, 199] on icon at bounding box center [386, 206] width 14 height 15
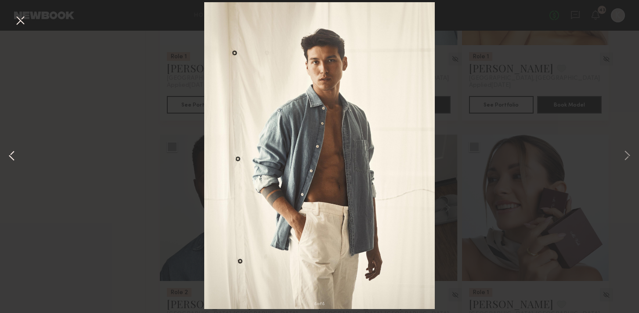
click at [14, 157] on button at bounding box center [12, 156] width 11 height 251
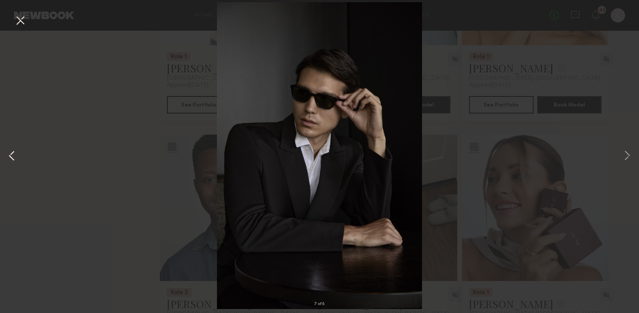
click at [14, 157] on button at bounding box center [12, 156] width 11 height 251
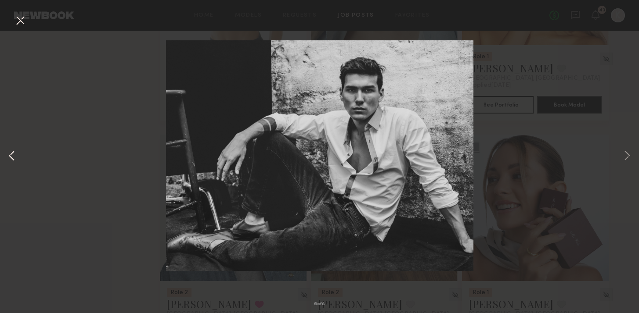
click at [14, 157] on button at bounding box center [12, 156] width 11 height 251
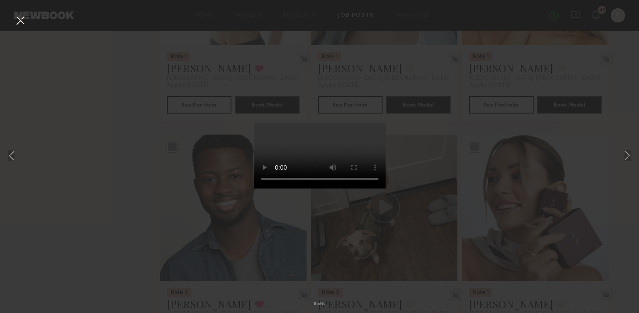
click at [18, 23] on button at bounding box center [20, 21] width 14 height 16
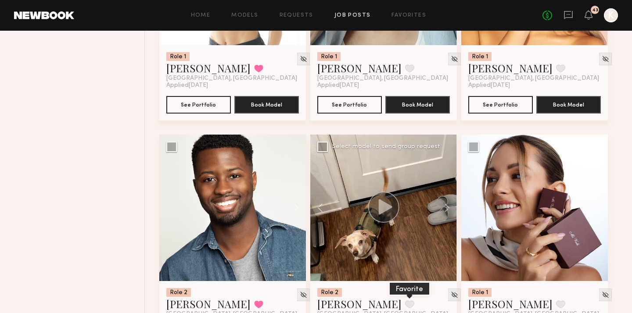
click at [405, 301] on button at bounding box center [409, 305] width 9 height 8
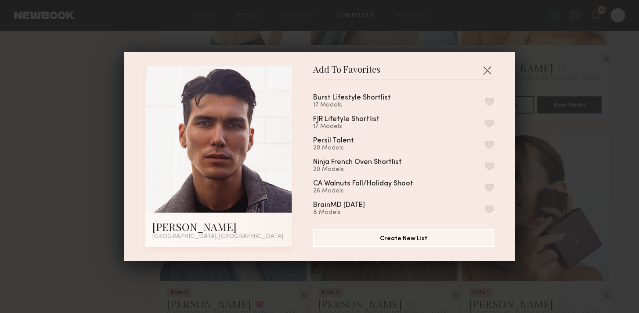
click at [485, 102] on button "button" at bounding box center [489, 102] width 9 height 8
click at [483, 72] on button "button" at bounding box center [487, 70] width 14 height 14
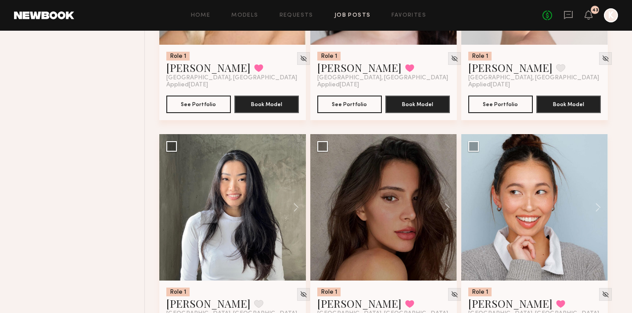
scroll to position [5990, 0]
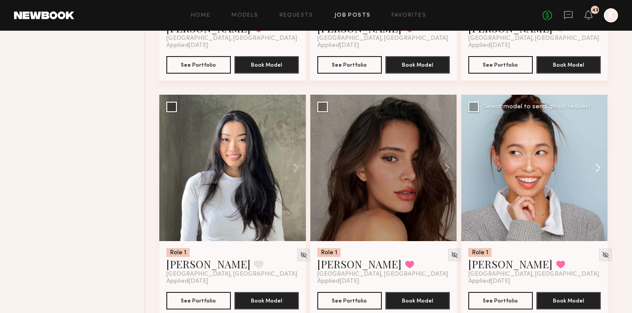
click at [597, 151] on button at bounding box center [594, 168] width 28 height 147
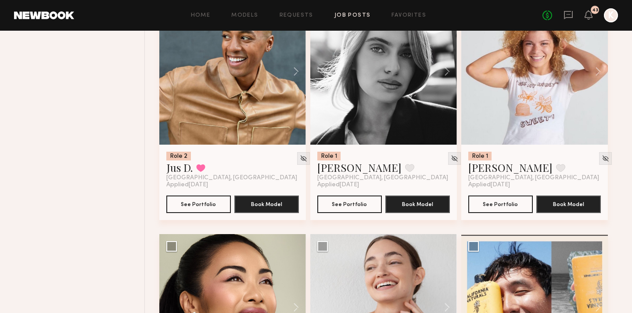
scroll to position [6672, 0]
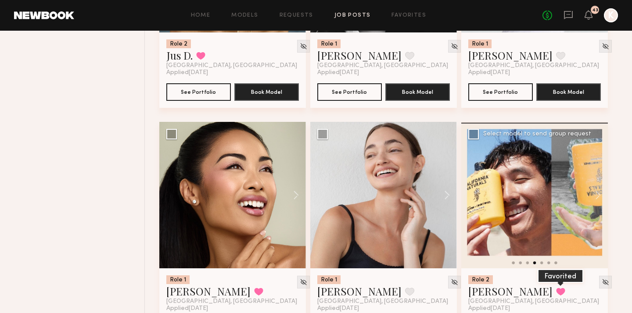
click at [556, 288] on button at bounding box center [560, 292] width 9 height 8
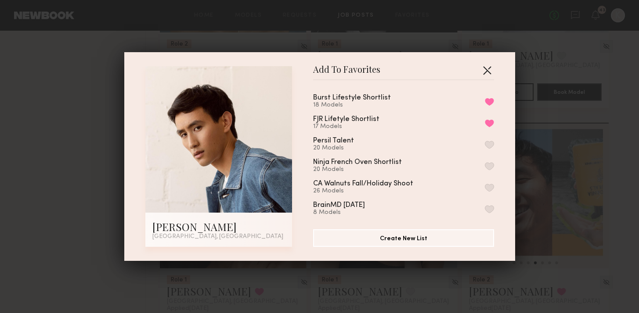
click at [482, 69] on button "button" at bounding box center [487, 70] width 14 height 14
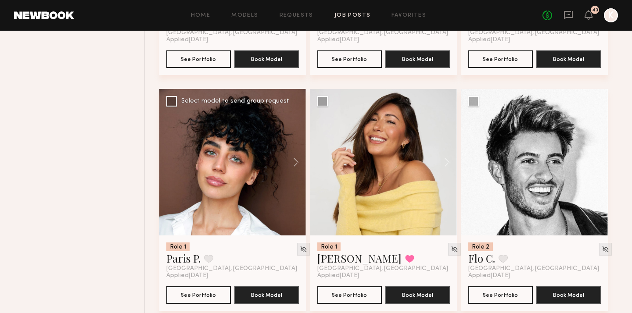
scroll to position [8418, 0]
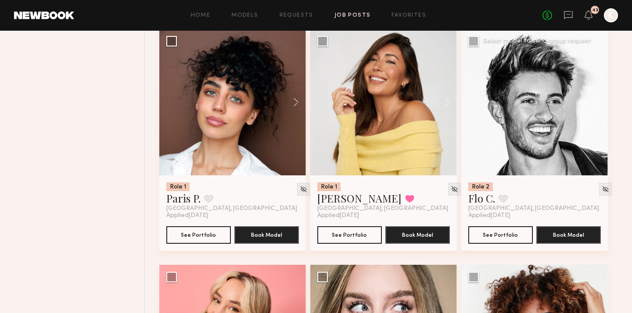
click at [600, 88] on button at bounding box center [594, 102] width 28 height 147
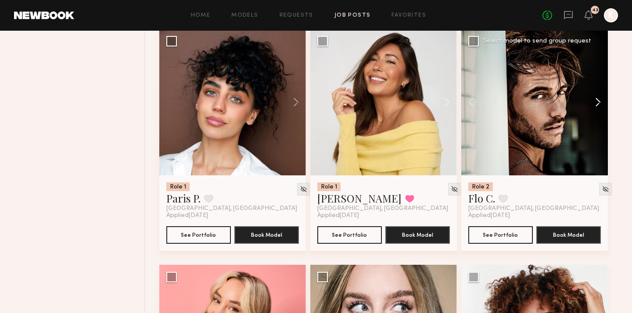
click at [600, 88] on button at bounding box center [594, 102] width 28 height 147
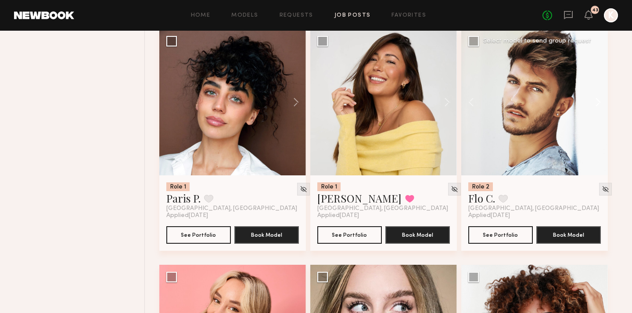
click at [600, 88] on button at bounding box center [594, 102] width 28 height 147
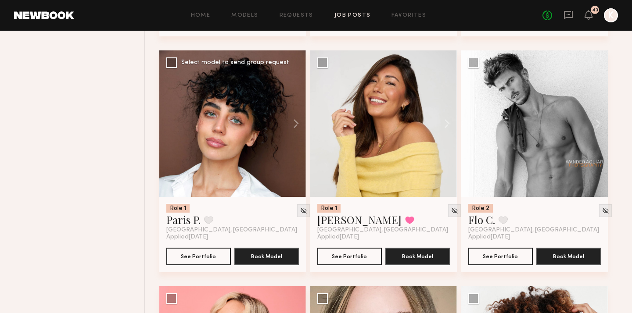
scroll to position [8379, 0]
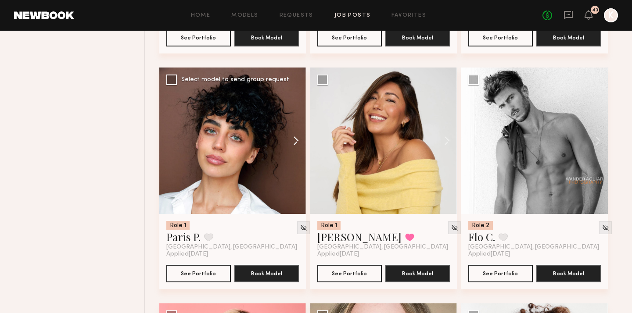
click at [293, 121] on button at bounding box center [292, 141] width 28 height 147
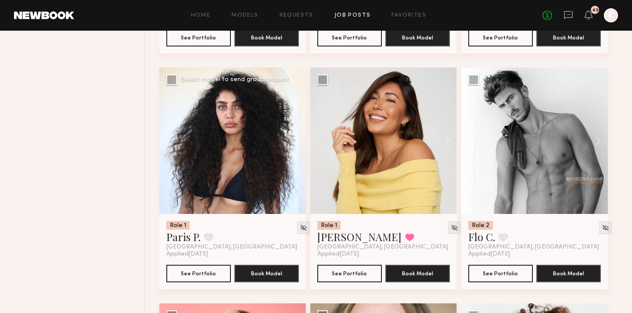
click at [293, 121] on button at bounding box center [292, 141] width 28 height 147
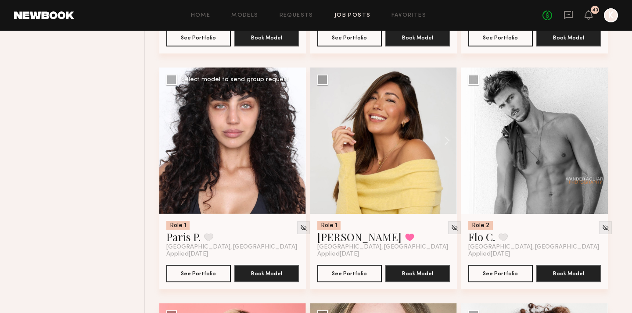
click at [293, 121] on button at bounding box center [292, 141] width 28 height 147
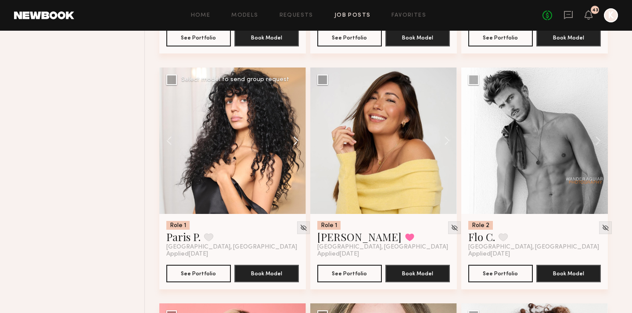
click at [293, 121] on button at bounding box center [292, 141] width 28 height 147
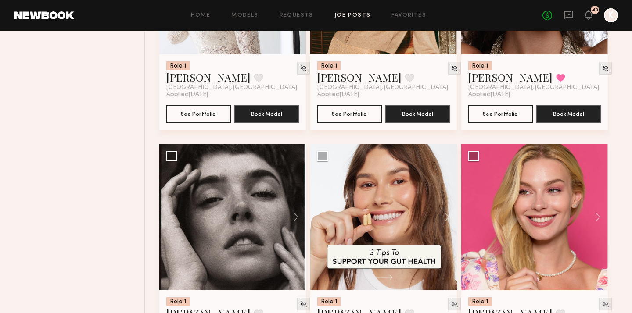
scroll to position [6920, 0]
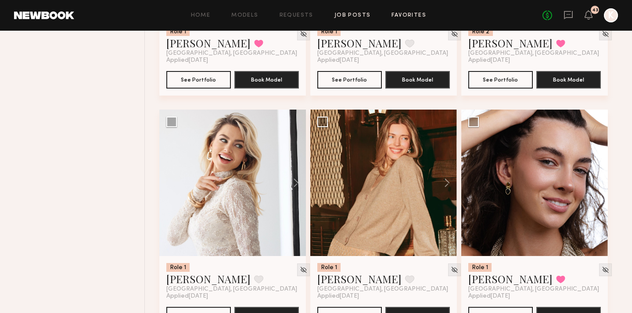
click at [404, 18] on link "Favorites" at bounding box center [409, 16] width 35 height 6
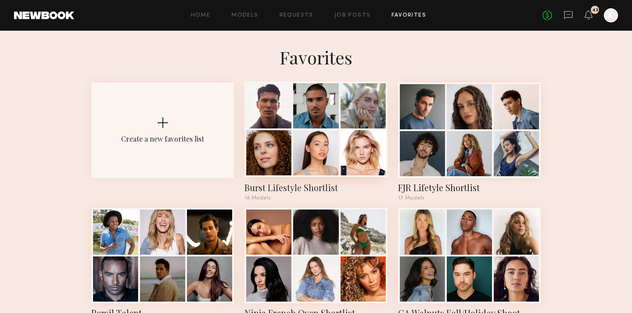
click at [284, 138] on div at bounding box center [268, 152] width 45 height 45
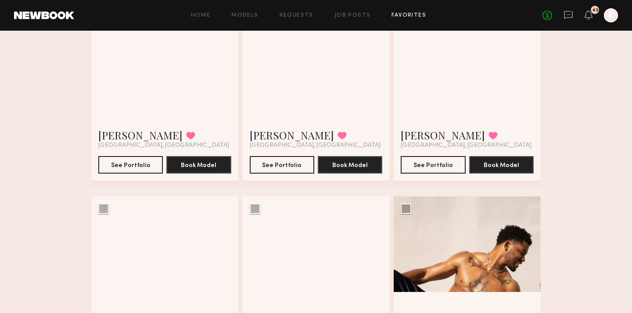
scroll to position [1137, 0]
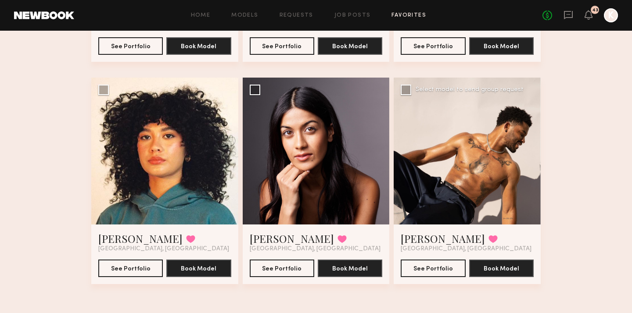
click at [530, 165] on div at bounding box center [467, 151] width 147 height 147
click at [540, 165] on div at bounding box center [467, 151] width 147 height 147
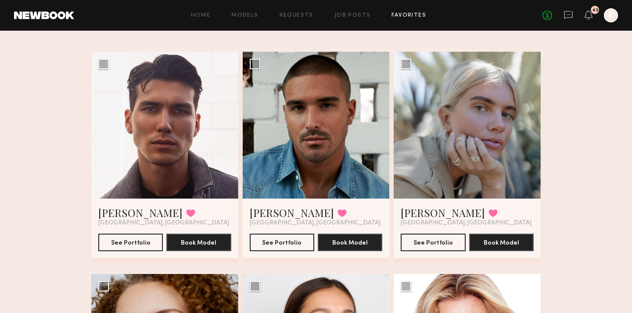
scroll to position [0, 0]
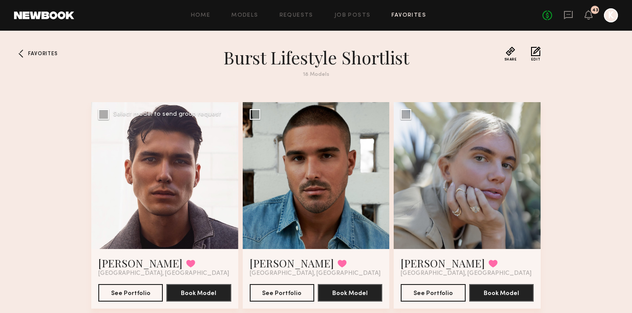
click at [229, 182] on div at bounding box center [164, 175] width 147 height 147
click at [215, 176] on div at bounding box center [164, 175] width 147 height 147
click at [161, 249] on div "Tommy Y. Favorited Los Angeles, CA See Portfolio Book Model" at bounding box center [164, 279] width 147 height 60
click at [125, 261] on link "Tommy Y." at bounding box center [140, 263] width 84 height 14
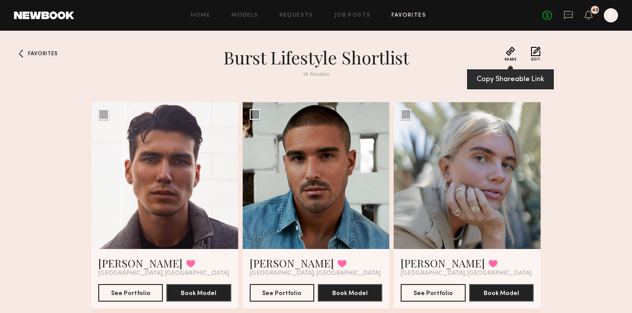
click at [511, 53] on button "Share" at bounding box center [510, 54] width 13 height 15
click at [514, 51] on button "Share" at bounding box center [510, 54] width 13 height 15
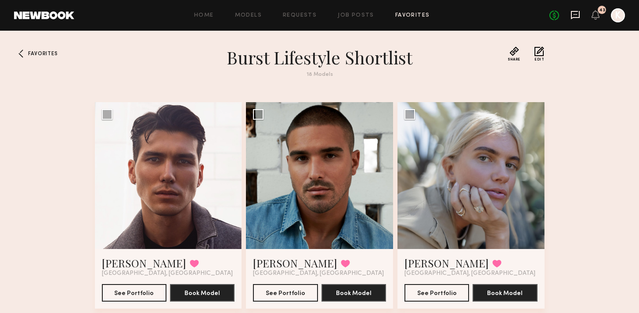
click at [573, 16] on icon at bounding box center [575, 15] width 10 height 10
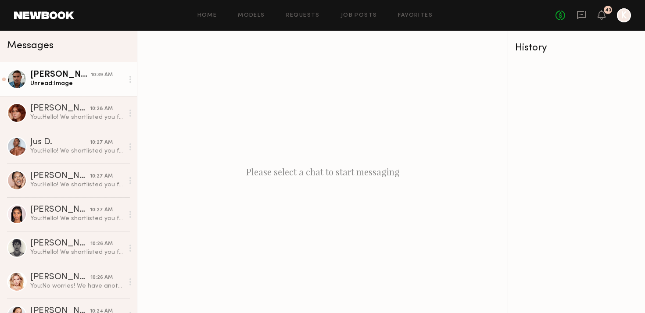
click at [71, 94] on link "Lucas P. 10:39 AM Unread: Image" at bounding box center [68, 79] width 137 height 34
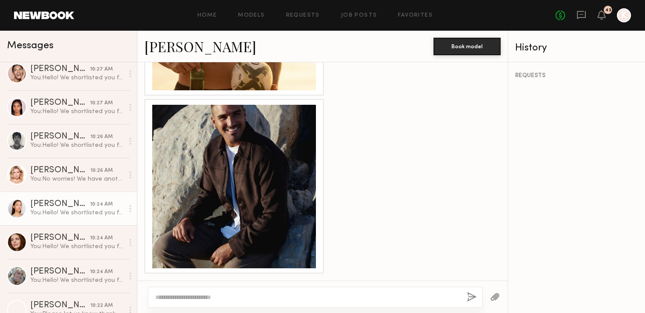
scroll to position [228, 0]
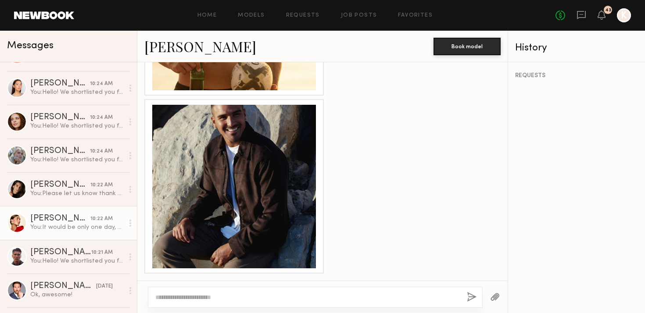
click at [60, 216] on div "Louise M." at bounding box center [60, 219] width 60 height 9
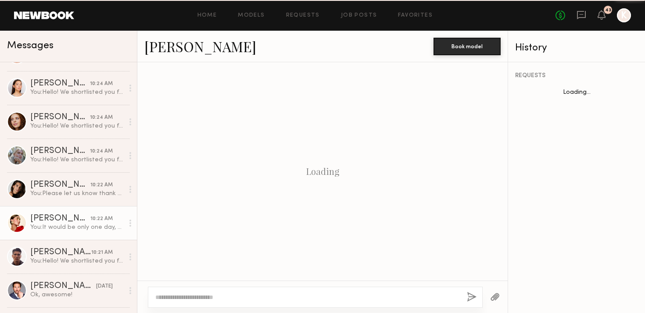
scroll to position [425, 0]
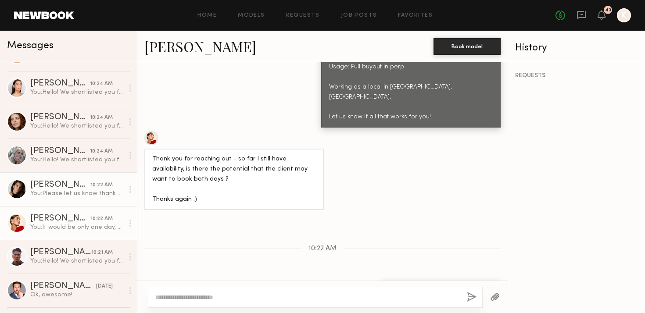
click at [75, 191] on div "You: Please let us know thank you!" at bounding box center [77, 194] width 94 height 8
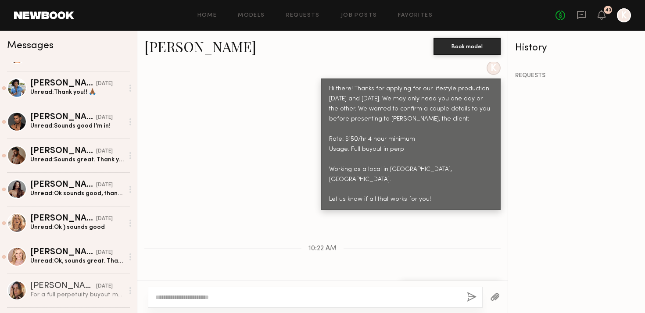
scroll to position [576, 0]
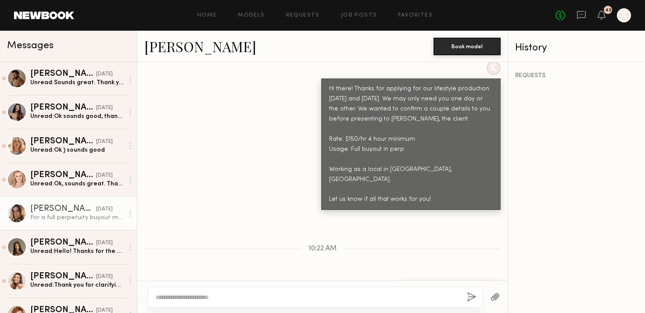
click at [70, 221] on div "For a full perpetuity buyout my rate is considerably higher as I typically don’…" at bounding box center [77, 218] width 94 height 8
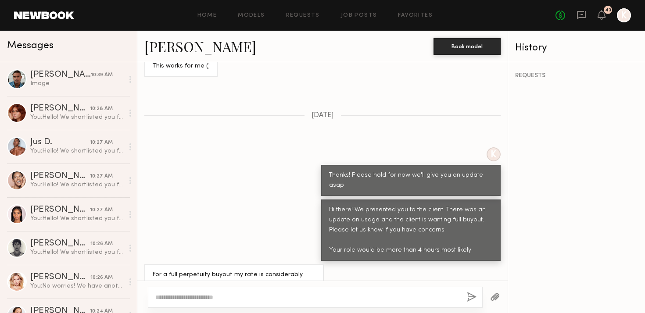
paste textarea "**********"
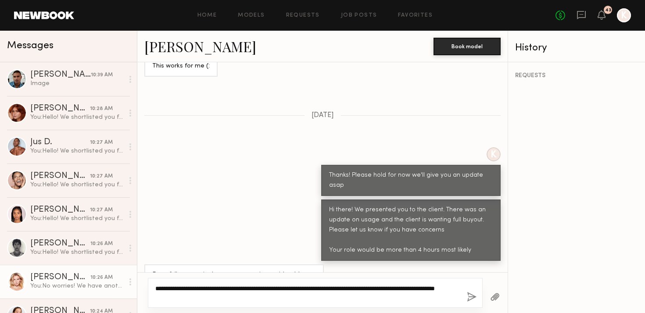
drag, startPoint x: 237, startPoint y: 288, endPoint x: 124, endPoint y: 291, distance: 113.3
click at [124, 291] on div "Messages Lucas P. 10:39 AM Image Polly R. 10:28 AM You: Hello! We shortlisted y…" at bounding box center [322, 172] width 645 height 283
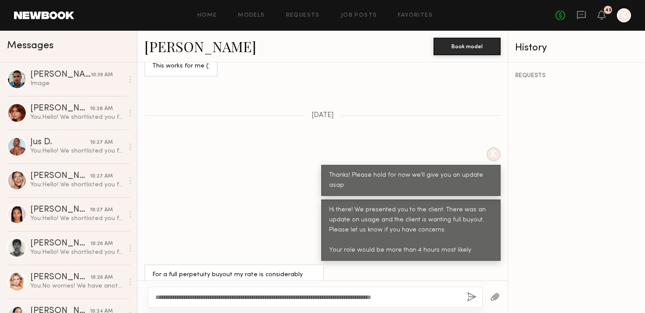
click at [377, 290] on div "**********" at bounding box center [315, 297] width 335 height 21
click at [439, 296] on textarea "**********" at bounding box center [307, 297] width 305 height 9
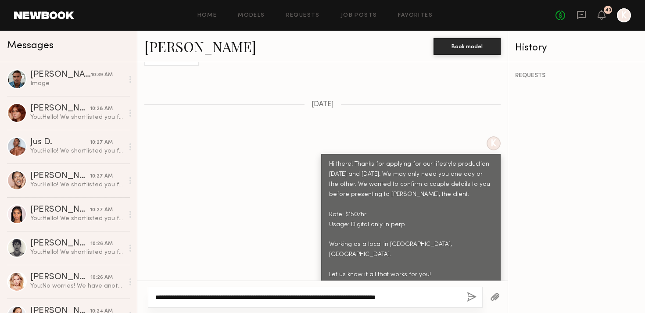
scroll to position [558, 0]
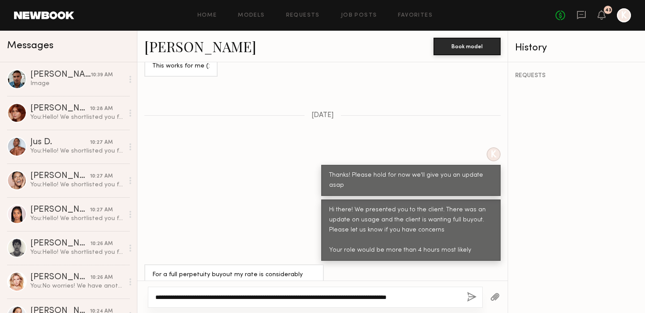
drag, startPoint x: 429, startPoint y: 298, endPoint x: 457, endPoint y: 307, distance: 29.2
click at [457, 307] on div "**********" at bounding box center [315, 297] width 335 height 21
type textarea "**********"
click at [472, 298] on button "button" at bounding box center [472, 297] width 10 height 11
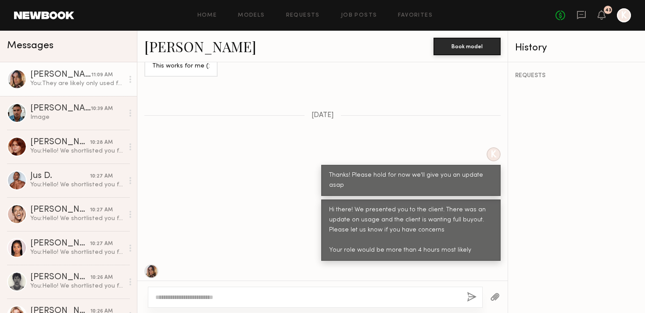
scroll to position [743, 0]
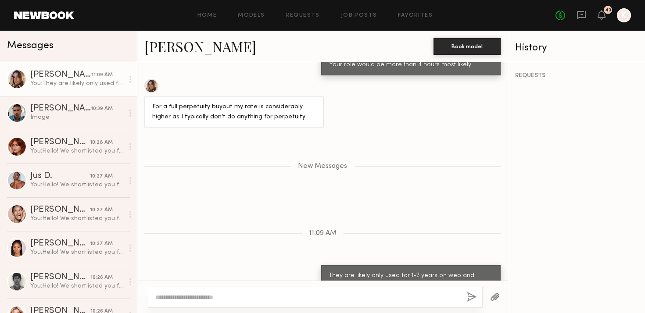
click at [314, 298] on textarea at bounding box center [307, 297] width 305 height 9
type textarea "**********"
click at [474, 295] on button "button" at bounding box center [472, 297] width 10 height 11
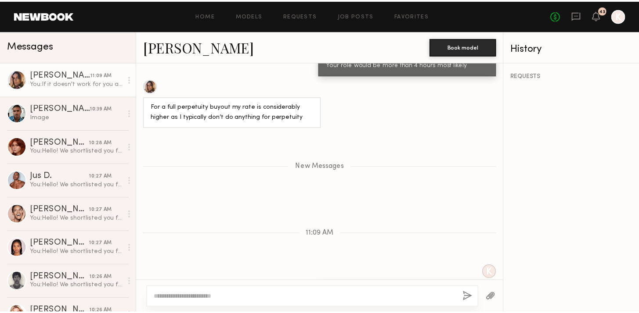
scroll to position [785, 0]
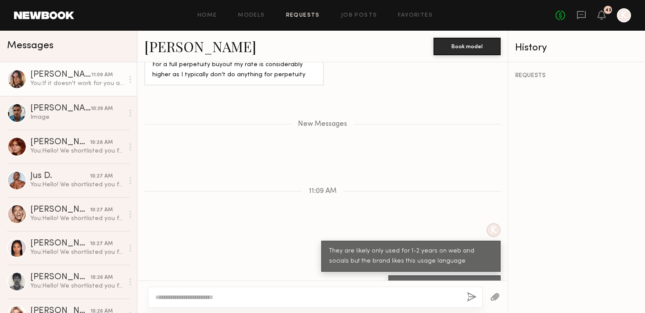
click at [291, 17] on link "Requests" at bounding box center [303, 16] width 34 height 6
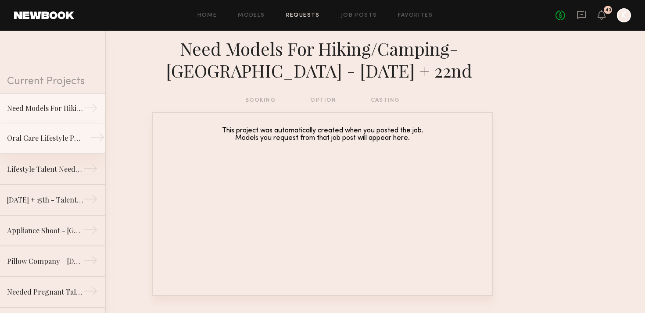
click at [54, 131] on link "Oral Care Lifestyle Production - San Diego →" at bounding box center [52, 138] width 105 height 31
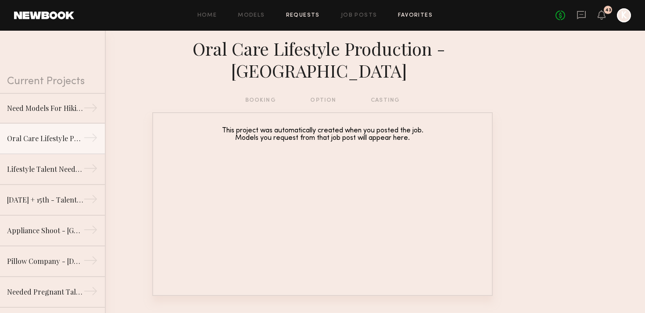
click at [407, 14] on link "Favorites" at bounding box center [415, 16] width 35 height 6
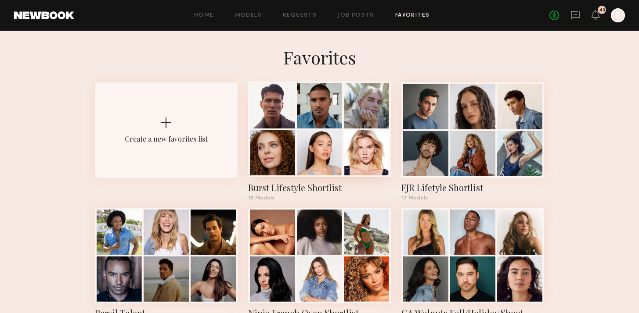
click at [311, 151] on div at bounding box center [319, 152] width 45 height 45
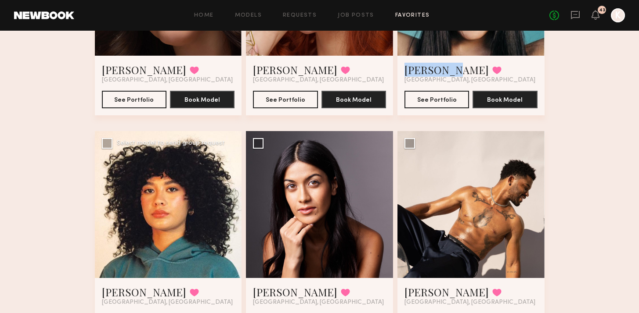
scroll to position [1129, 0]
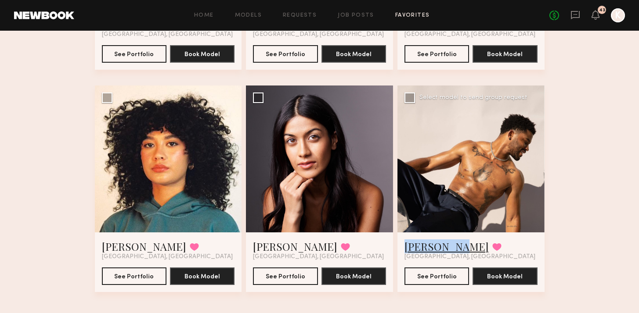
click at [445, 250] on link "[PERSON_NAME]" at bounding box center [446, 247] width 84 height 14
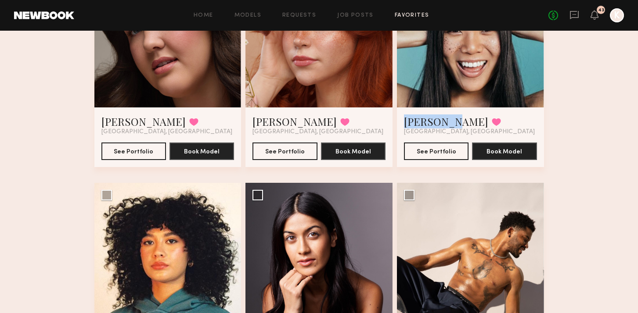
scroll to position [1066, 0]
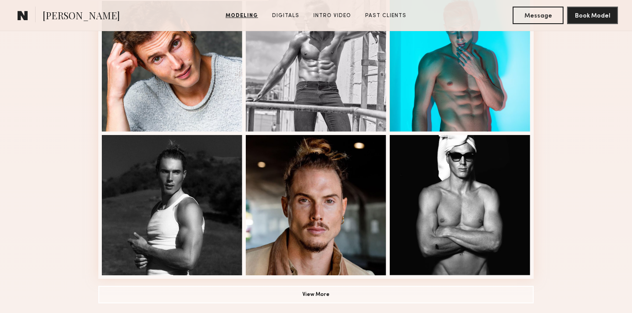
scroll to position [653, 0]
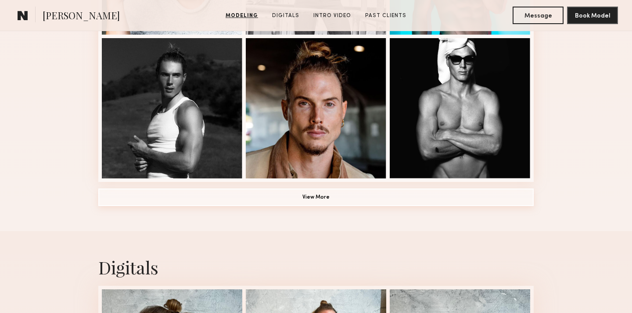
click at [312, 198] on button "View More" at bounding box center [315, 198] width 435 height 18
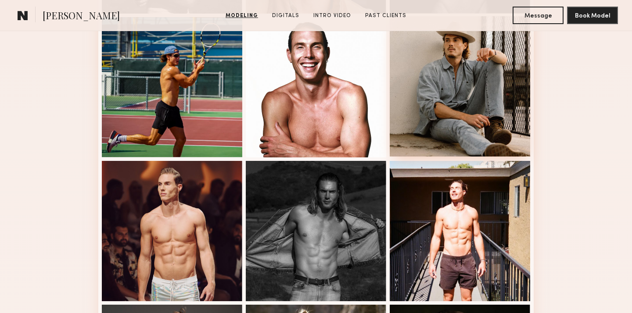
scroll to position [809, 0]
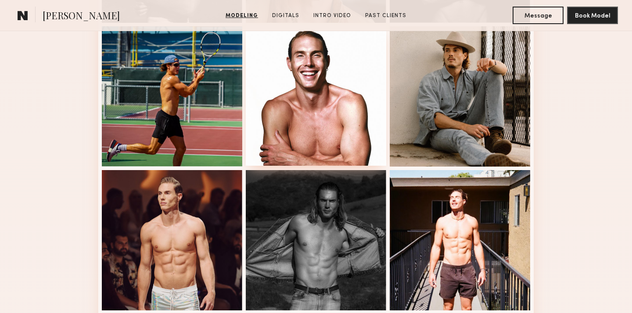
click at [339, 116] on div at bounding box center [316, 95] width 140 height 140
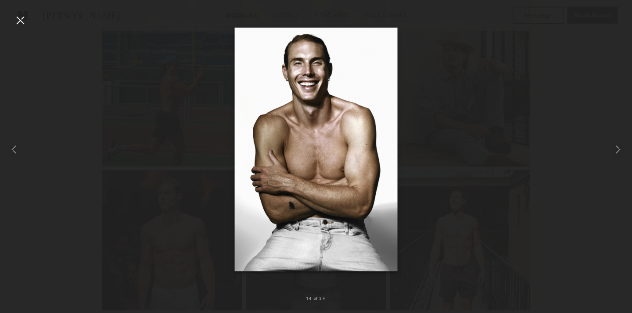
click at [16, 20] on div at bounding box center [20, 20] width 14 height 14
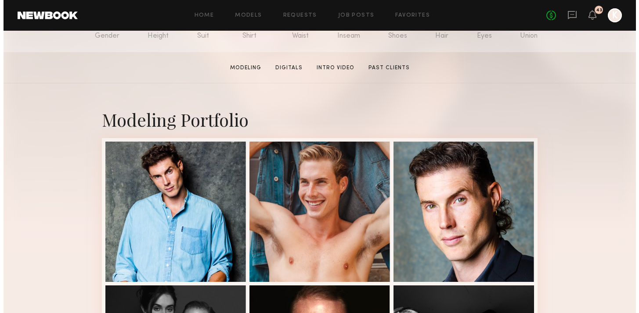
scroll to position [213, 0]
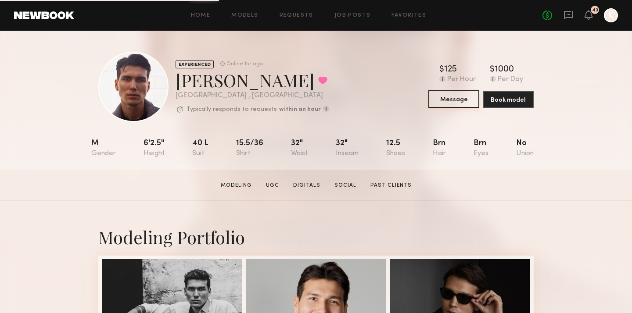
click at [457, 98] on button "Message" at bounding box center [453, 99] width 51 height 18
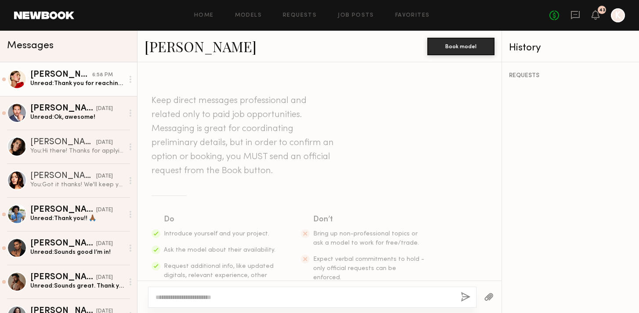
click at [76, 82] on div "Unread: Thank you for reaching out - so far I still have availability, is there…" at bounding box center [77, 83] width 94 height 8
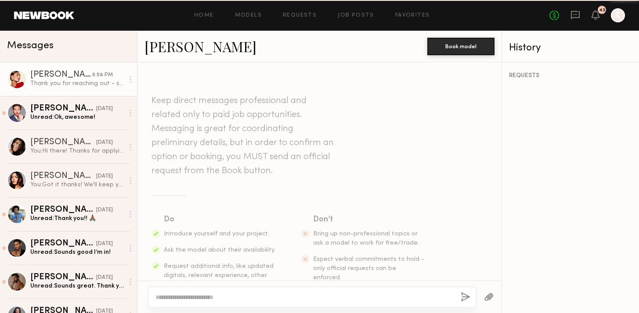
scroll to position [316, 0]
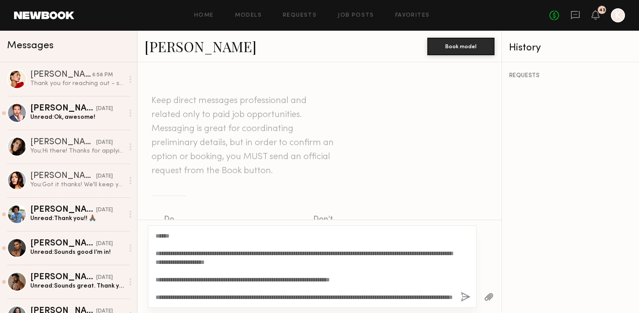
scroll to position [16, 0]
type textarea "**********"
click at [467, 300] on button "button" at bounding box center [465, 297] width 10 height 11
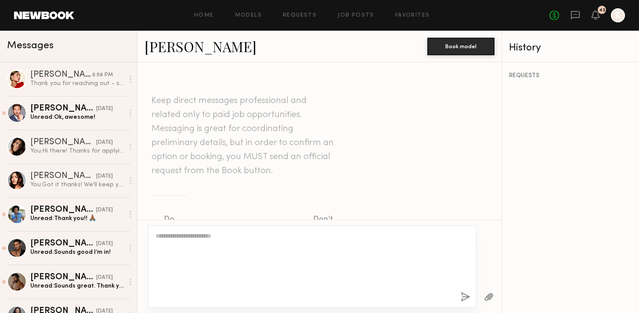
scroll to position [0, 0]
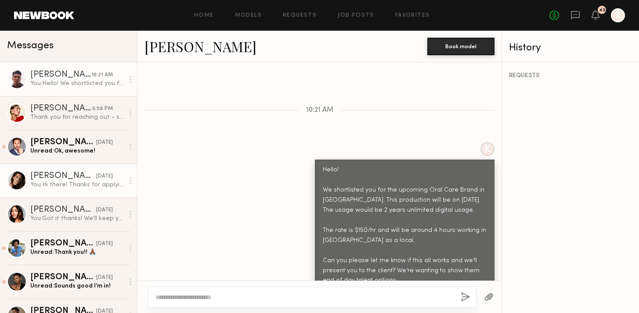
click at [71, 176] on div "[PERSON_NAME]" at bounding box center [63, 176] width 66 height 9
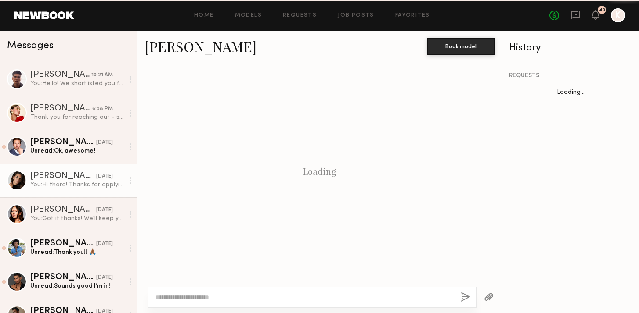
scroll to position [251, 0]
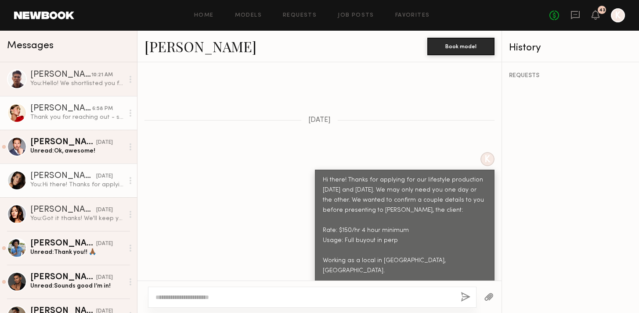
click at [62, 123] on link "Louise M. 6:58 PM Thank you for reaching out - so far I still have availability…" at bounding box center [68, 113] width 137 height 34
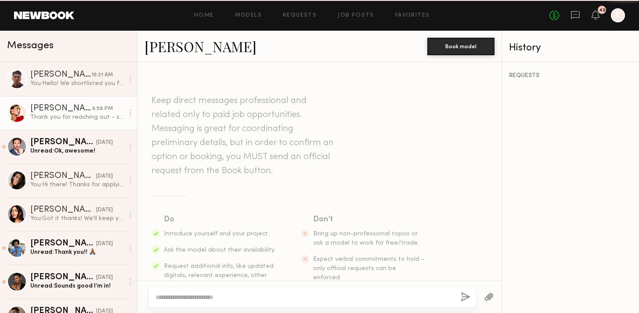
scroll to position [316, 0]
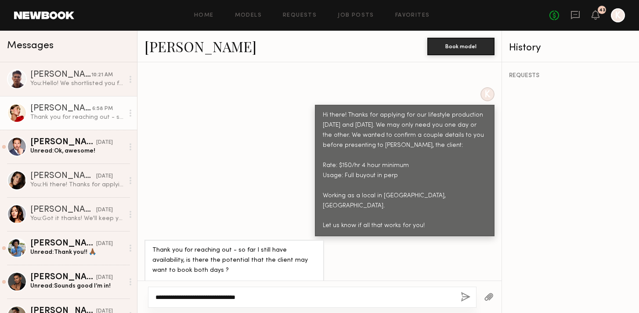
type textarea "**********"
click at [456, 293] on div "**********" at bounding box center [312, 297] width 328 height 21
click at [462, 295] on button "button" at bounding box center [465, 297] width 10 height 11
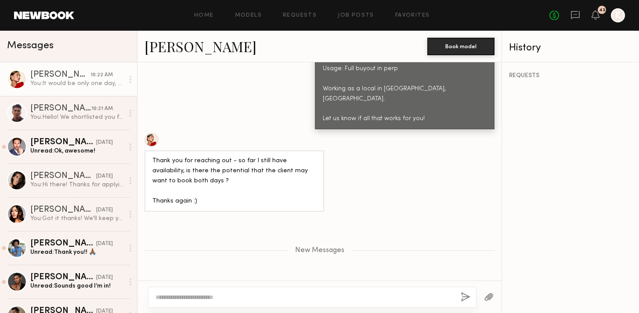
scroll to position [330, 0]
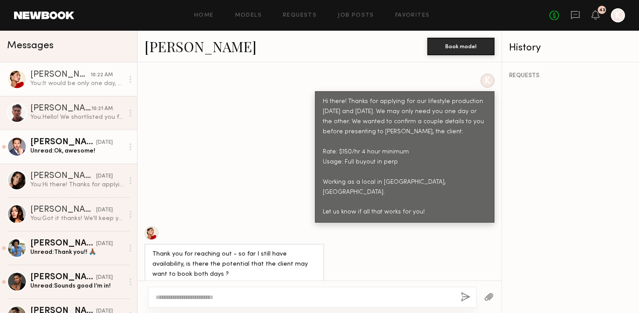
click at [63, 140] on div "[PERSON_NAME]" at bounding box center [63, 142] width 66 height 9
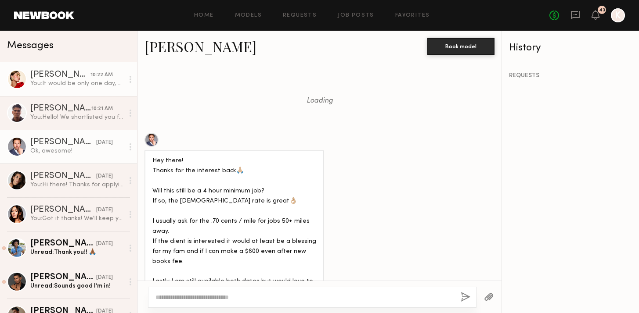
scroll to position [723, 0]
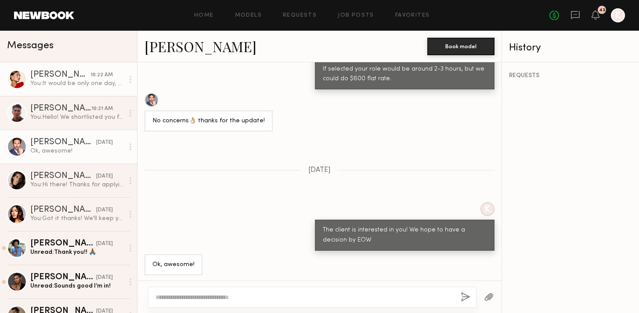
click at [90, 75] on div "10:22 AM" at bounding box center [101, 75] width 22 height 8
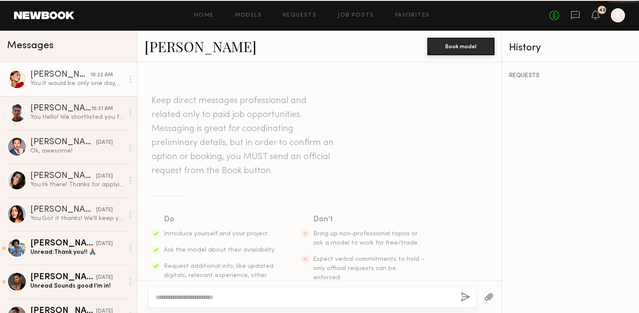
scroll to position [425, 0]
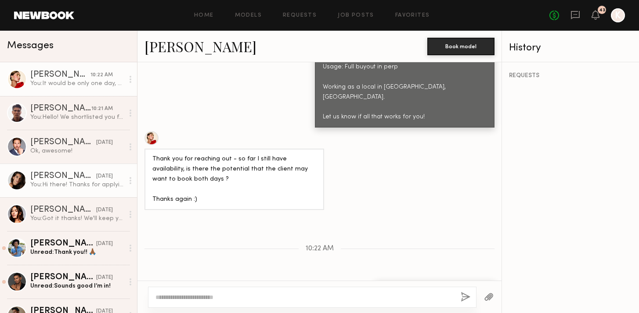
click at [96, 176] on div "yesterday" at bounding box center [104, 177] width 17 height 8
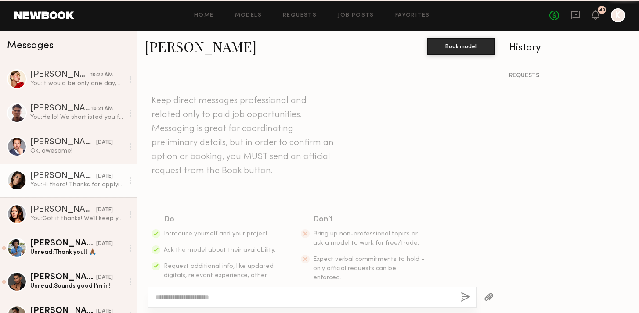
scroll to position [251, 0]
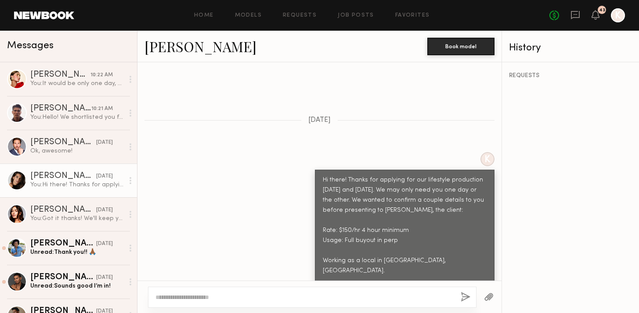
click at [207, 288] on div at bounding box center [312, 297] width 328 height 21
click at [204, 293] on textarea at bounding box center [304, 297] width 298 height 9
type textarea "**********"
click at [463, 292] on button "button" at bounding box center [465, 297] width 10 height 11
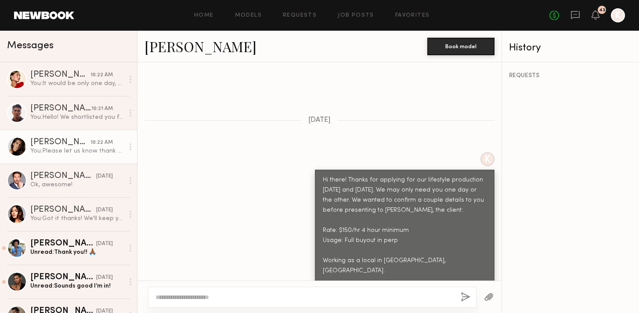
scroll to position [409, 0]
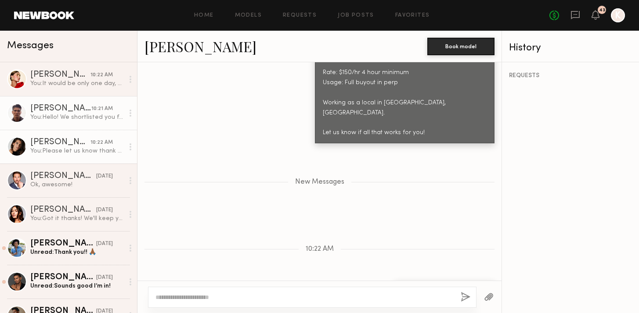
click at [92, 128] on link "Tommy Y. 10:21 AM You: Hello! We shortlisted you for the upcoming Oral Care Bra…" at bounding box center [68, 113] width 137 height 34
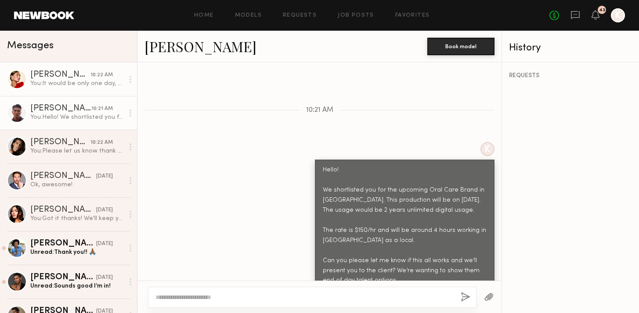
click at [62, 89] on link "Louise M. 10:22 AM You: It would be only one day, thank you!" at bounding box center [68, 79] width 137 height 34
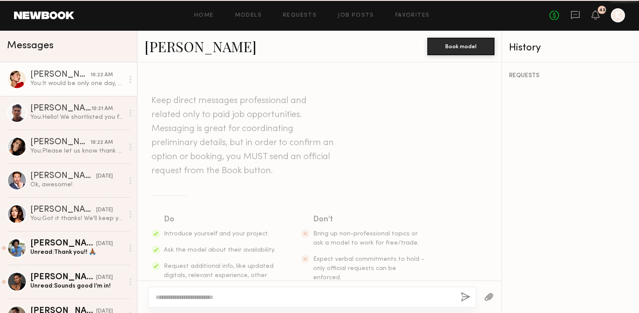
scroll to position [425, 0]
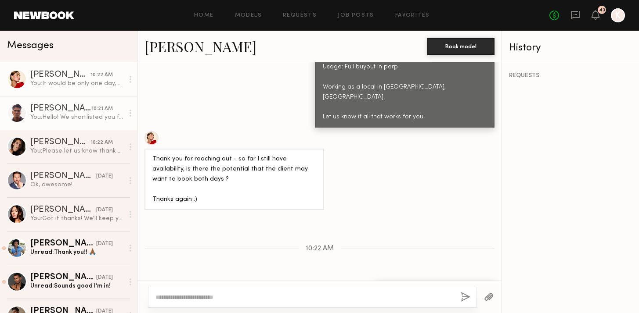
click at [58, 119] on div "You: Hello! We shortlisted you for the upcoming Oral Care Brand in San Diego. T…" at bounding box center [77, 117] width 94 height 8
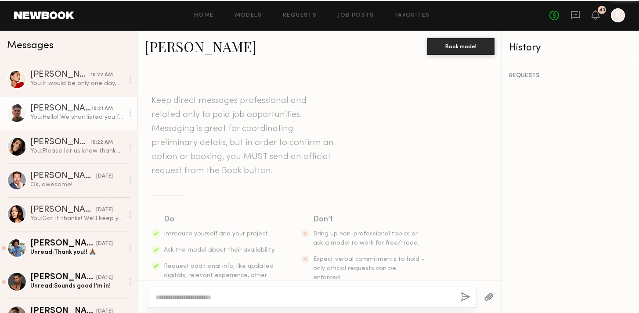
scroll to position [261, 0]
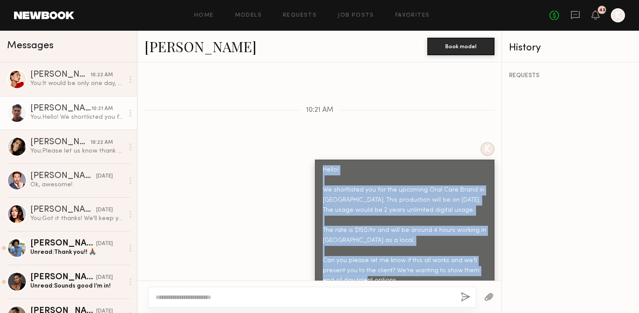
drag, startPoint x: 314, startPoint y: 150, endPoint x: 386, endPoint y: 264, distance: 134.6
click at [386, 264] on div "Hello! We shortlisted you for the upcoming Oral Care Brand in San Diego. This p…" at bounding box center [405, 226] width 180 height 132
copy div "Hello! We shortlisted you for the upcoming Oral Care Brand in San Diego. This p…"
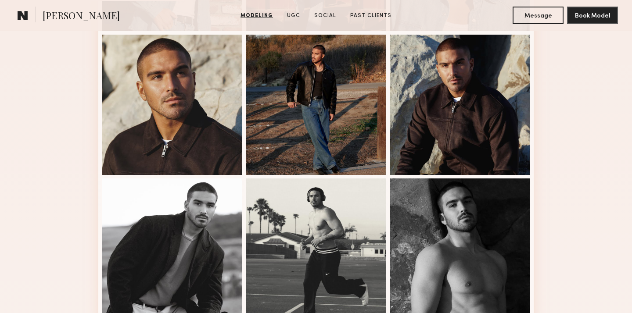
scroll to position [658, 0]
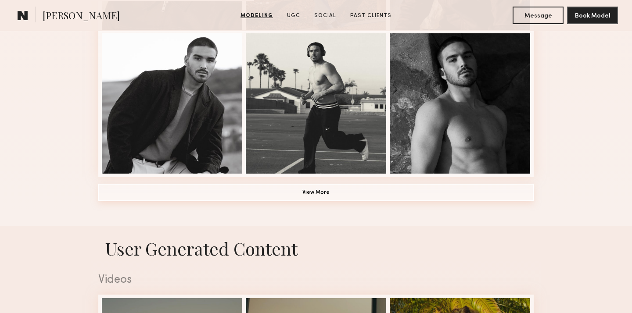
click at [333, 197] on button "View More" at bounding box center [315, 193] width 435 height 18
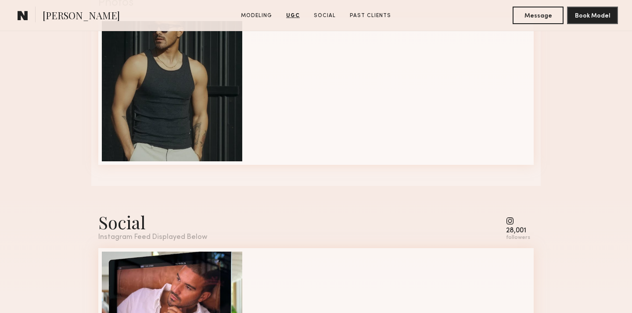
scroll to position [1969, 0]
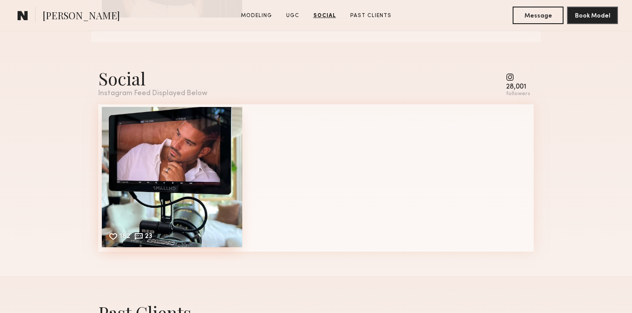
click at [164, 183] on div "182 23 Likes & comments displayed to show model’s engagement" at bounding box center [172, 177] width 140 height 140
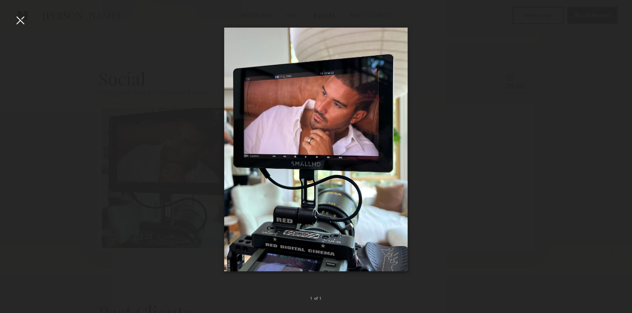
click at [314, 151] on img at bounding box center [315, 150] width 183 height 244
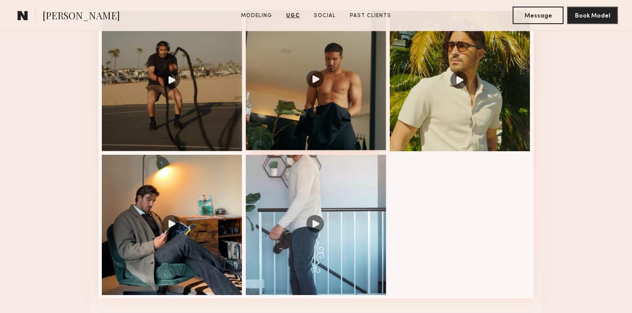
scroll to position [1466, 0]
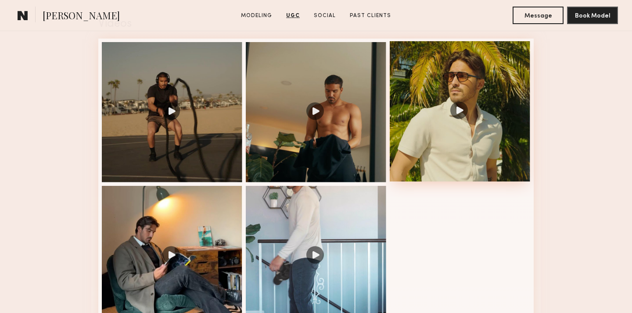
click at [460, 111] on div at bounding box center [460, 111] width 140 height 140
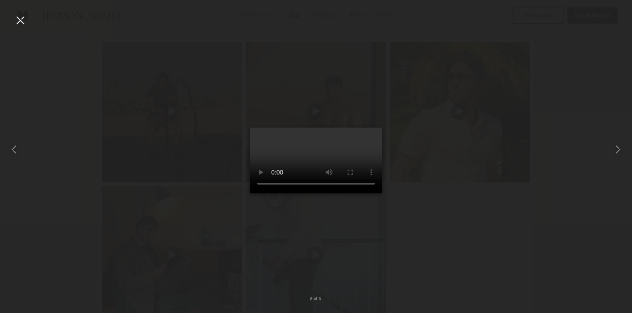
click at [23, 24] on div at bounding box center [20, 20] width 14 height 14
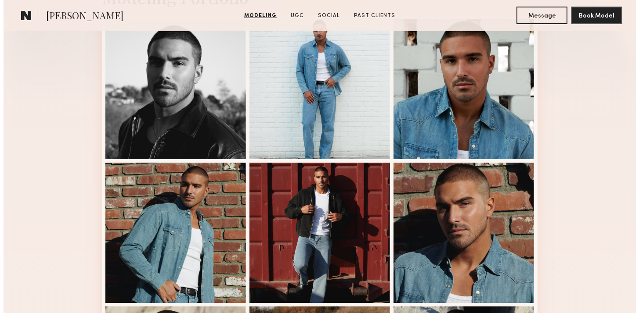
scroll to position [0, 0]
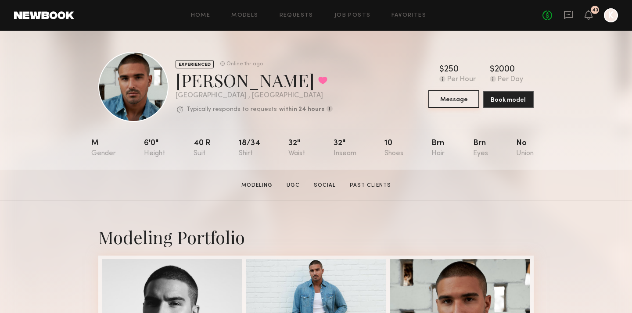
click at [457, 106] on button "Message" at bounding box center [453, 99] width 51 height 18
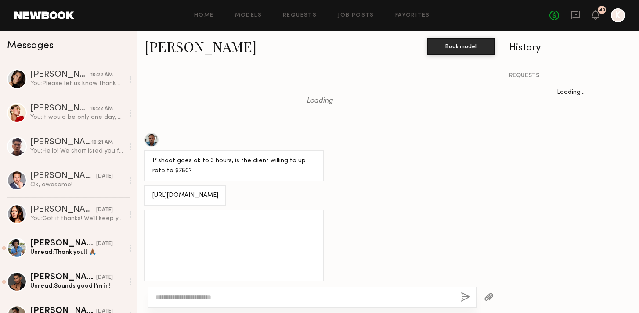
scroll to position [871, 0]
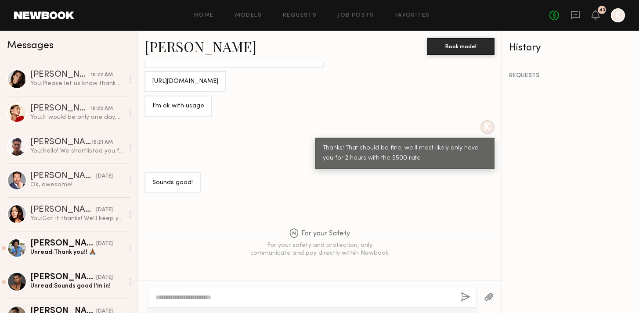
type textarea "*"
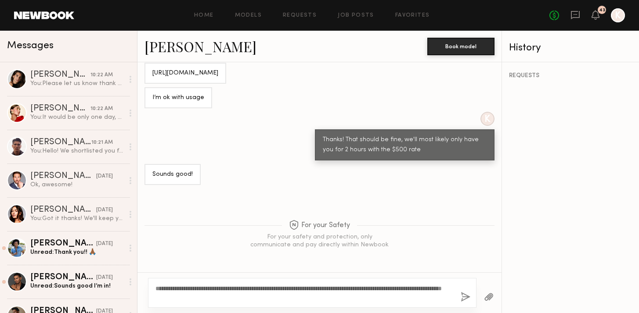
type textarea "**********"
click at [463, 294] on button "button" at bounding box center [465, 297] width 10 height 11
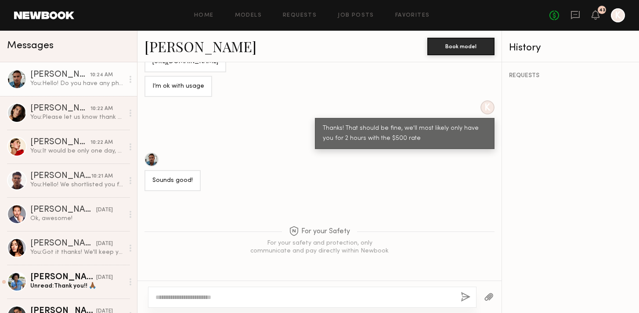
scroll to position [1067, 0]
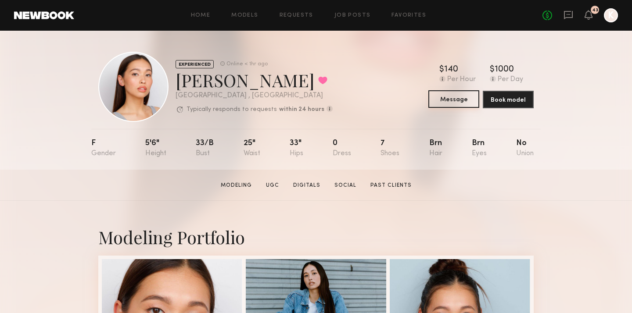
click at [459, 104] on button "Message" at bounding box center [453, 99] width 51 height 18
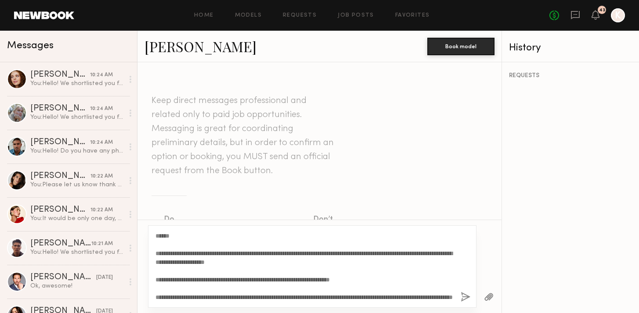
scroll to position [7, 0]
type textarea "**********"
click at [457, 295] on div "**********" at bounding box center [312, 267] width 328 height 83
click at [462, 297] on button "button" at bounding box center [465, 297] width 10 height 11
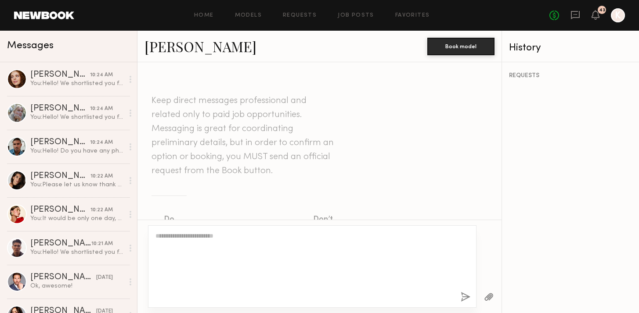
scroll to position [0, 0]
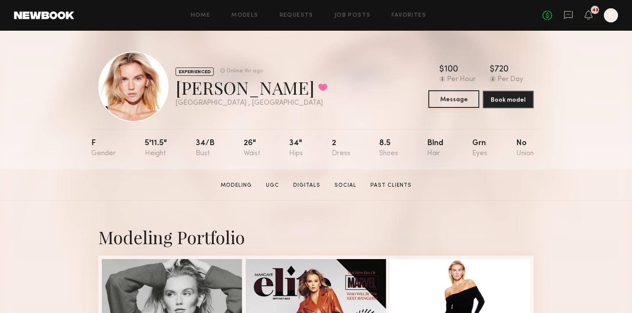
click at [457, 102] on button "Message" at bounding box center [453, 99] width 51 height 18
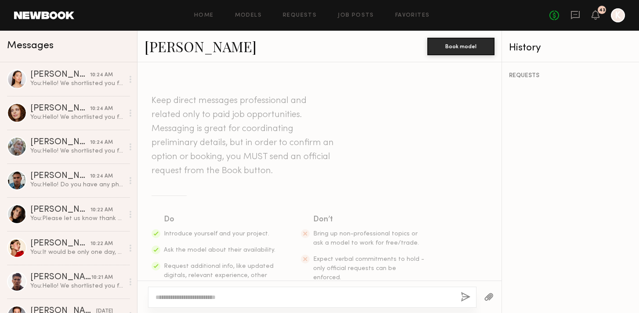
scroll to position [373, 0]
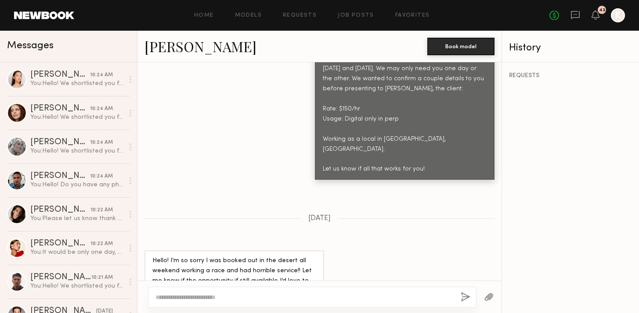
type textarea "*"
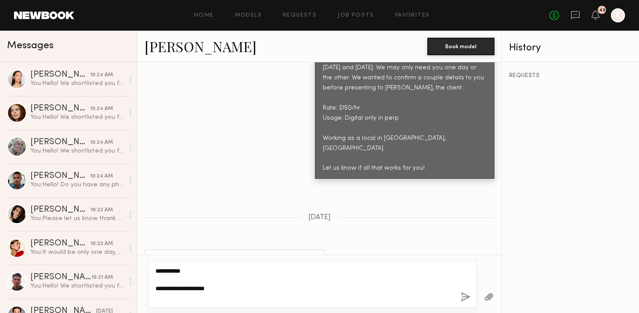
paste textarea "**********"
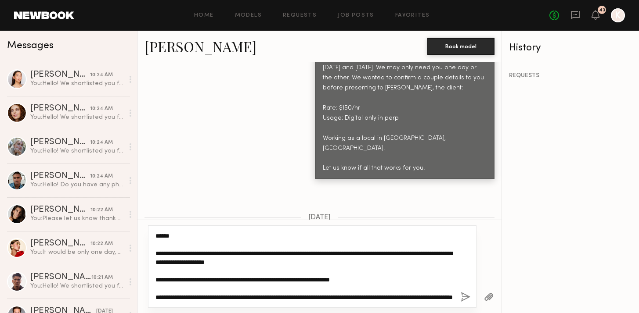
scroll to position [0, 0]
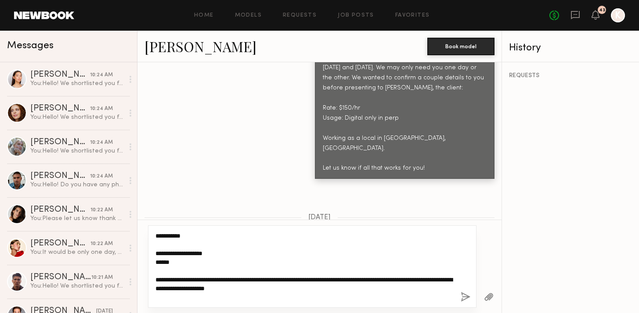
drag, startPoint x: 186, startPoint y: 262, endPoint x: 147, endPoint y: 262, distance: 38.6
click at [147, 262] on div "**********" at bounding box center [319, 267] width 364 height 94
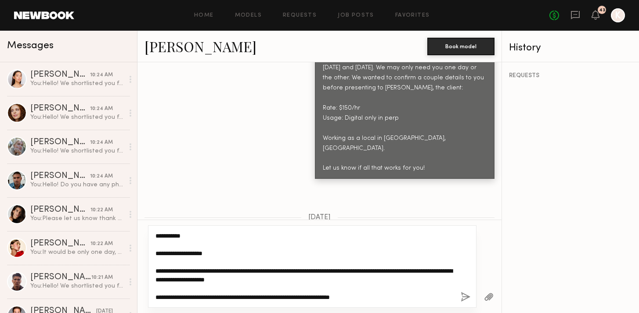
scroll to position [26, 0]
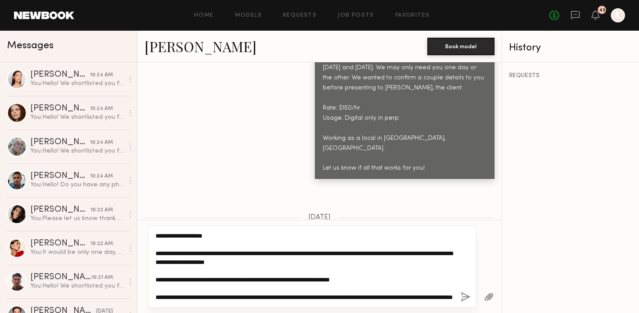
type textarea "**********"
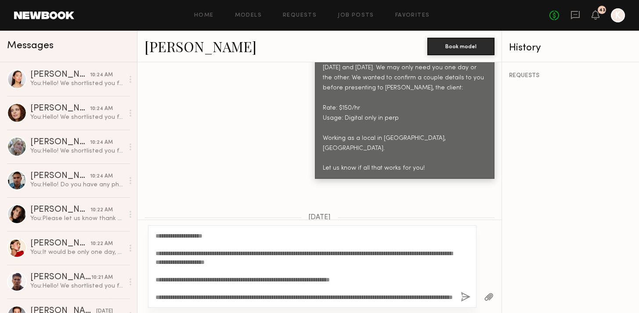
click at [460, 296] on div "**********" at bounding box center [312, 267] width 328 height 83
click at [466, 297] on button "button" at bounding box center [465, 297] width 10 height 11
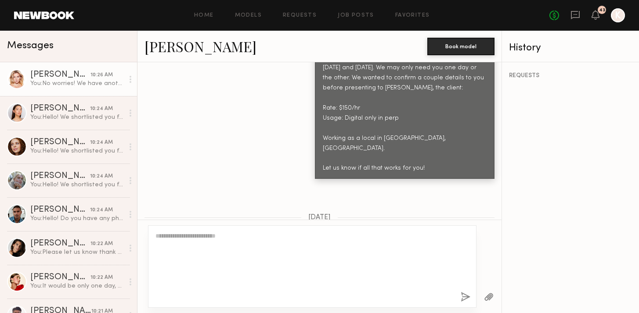
scroll to position [0, 0]
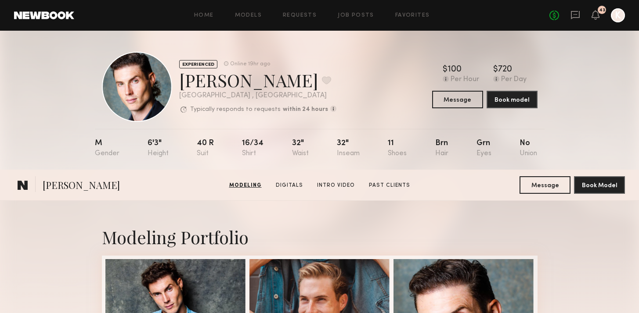
scroll to position [213, 0]
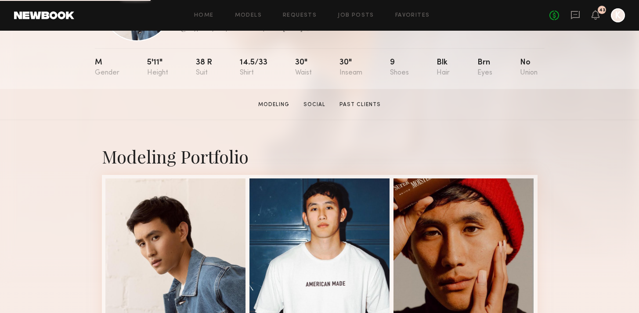
scroll to position [40, 0]
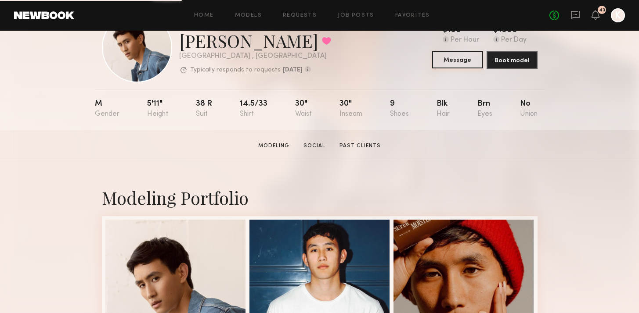
click at [452, 58] on button "Message" at bounding box center [457, 60] width 51 height 18
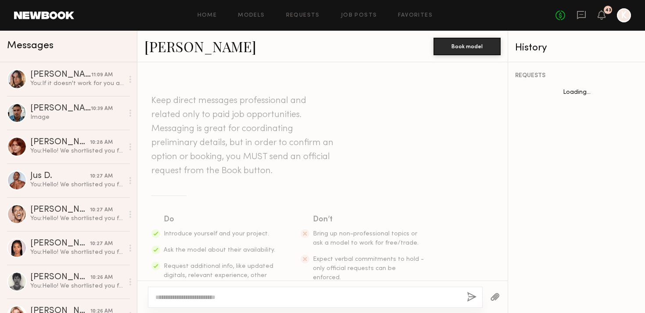
scroll to position [1251, 0]
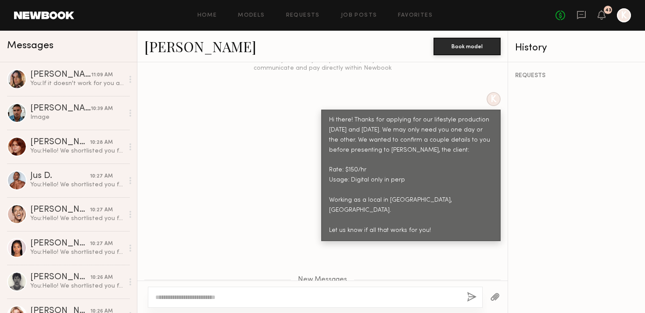
type textarea "**********"
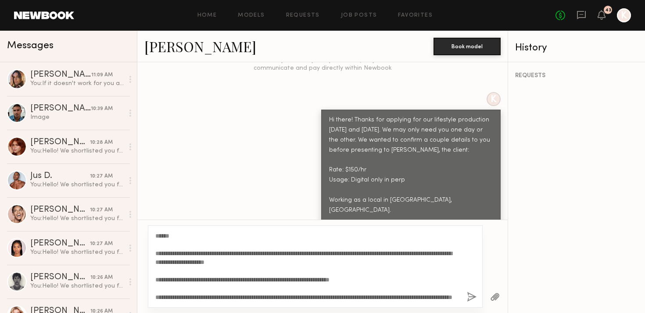
scroll to position [9, 0]
drag, startPoint x: 156, startPoint y: 234, endPoint x: 329, endPoint y: 350, distance: 208.2
click at [329, 313] on html "Home Models Requests Job Posts Favorites Sign Out No fees up to $5,000 43 K Mes…" at bounding box center [322, 156] width 645 height 313
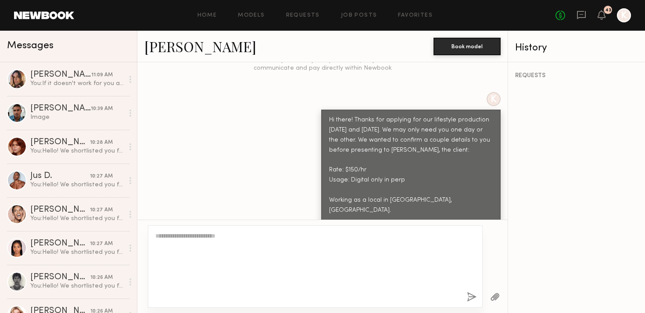
scroll to position [0, 0]
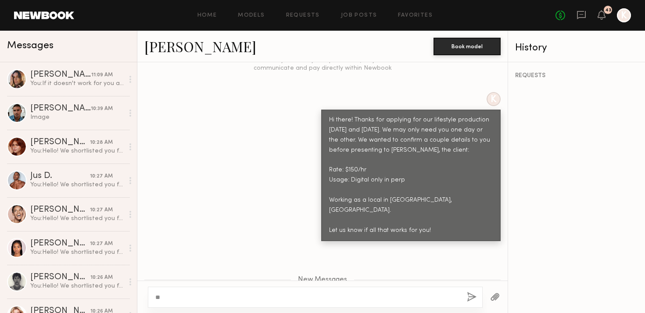
type textarea "*"
type textarea "**********"
click at [472, 300] on button "button" at bounding box center [472, 297] width 10 height 11
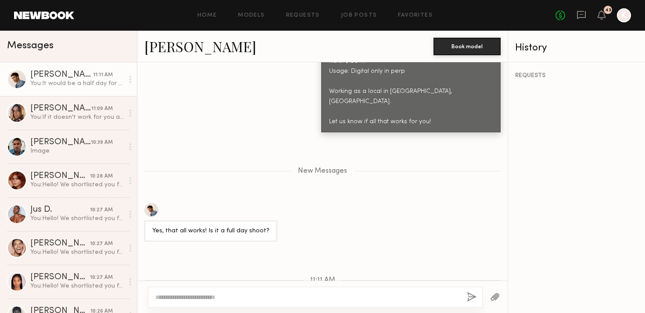
click at [205, 299] on textarea at bounding box center [307, 297] width 305 height 9
paste textarea "**********"
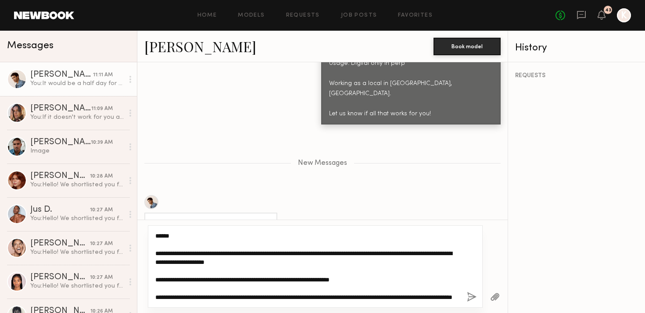
scroll to position [0, 0]
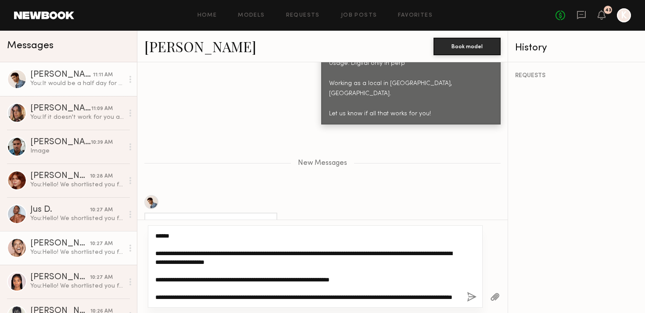
drag, startPoint x: 182, startPoint y: 233, endPoint x: 99, endPoint y: 233, distance: 82.5
click at [99, 233] on div "Messages Timothy K. 11:11 AM You: It would be a half day for that one Carrie A.…" at bounding box center [322, 172] width 645 height 283
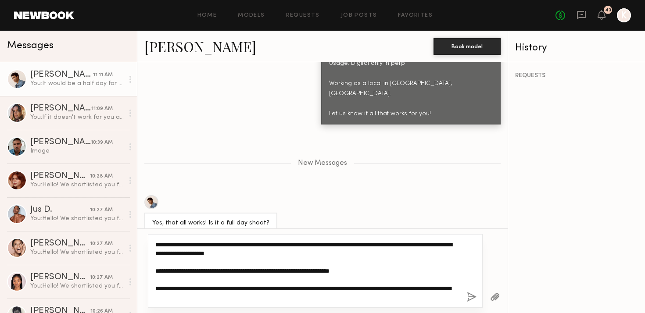
type textarea "**********"
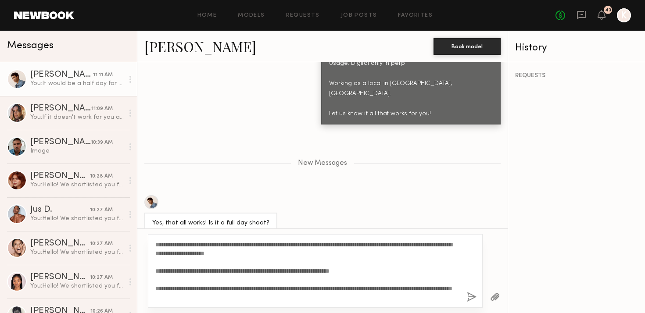
click at [471, 297] on button "button" at bounding box center [472, 297] width 10 height 11
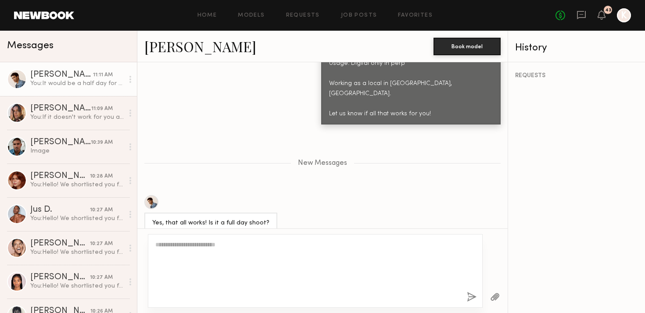
scroll to position [1493, 0]
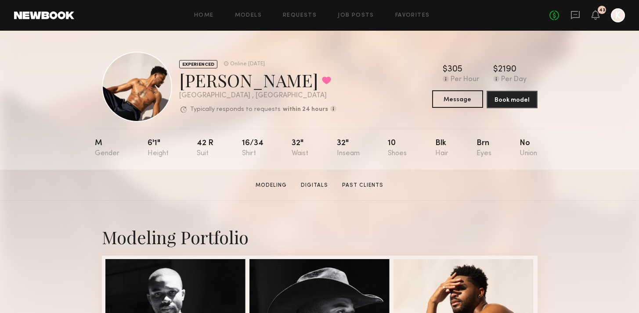
click at [460, 101] on button "Message" at bounding box center [457, 99] width 51 height 18
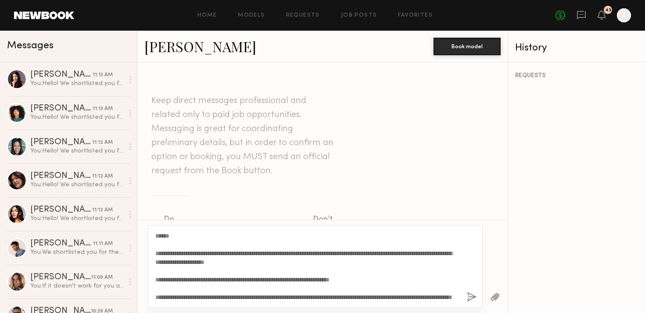
type textarea "**********"
click at [472, 301] on button "button" at bounding box center [472, 297] width 10 height 11
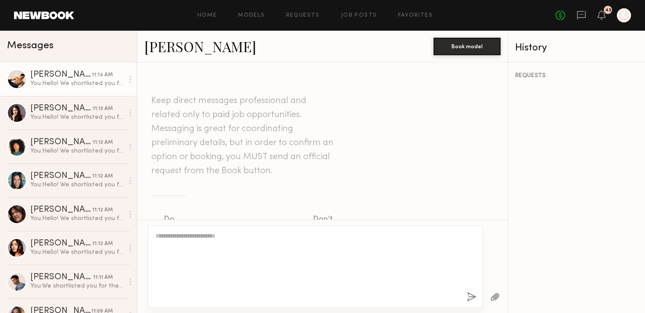
scroll to position [261, 0]
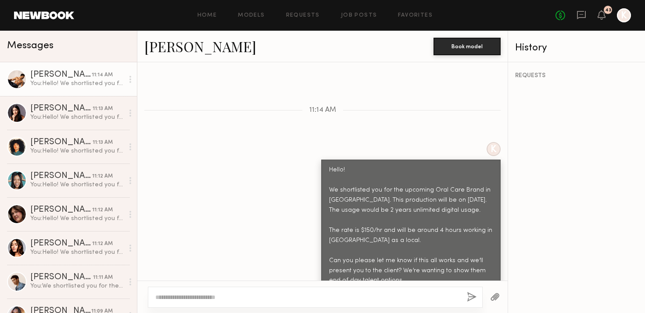
click at [358, 297] on textarea at bounding box center [307, 297] width 305 height 9
type textarea "**********"
click at [470, 298] on button "button" at bounding box center [472, 297] width 10 height 11
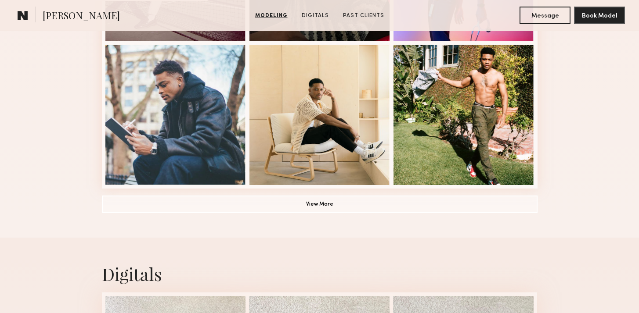
scroll to position [786, 0]
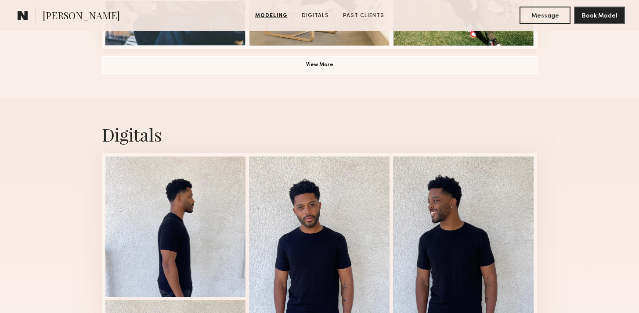
click at [313, 68] on button "View More" at bounding box center [319, 65] width 435 height 18
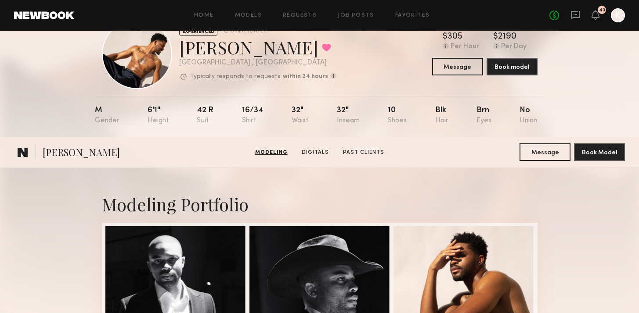
scroll to position [0, 0]
